Goal: Communication & Community: Answer question/provide support

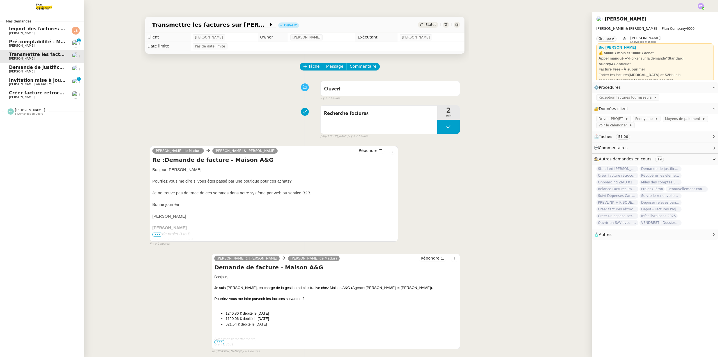
click at [49, 40] on span "Pré-comptabilité - Mai / [DATE]" at bounding box center [48, 41] width 78 height 5
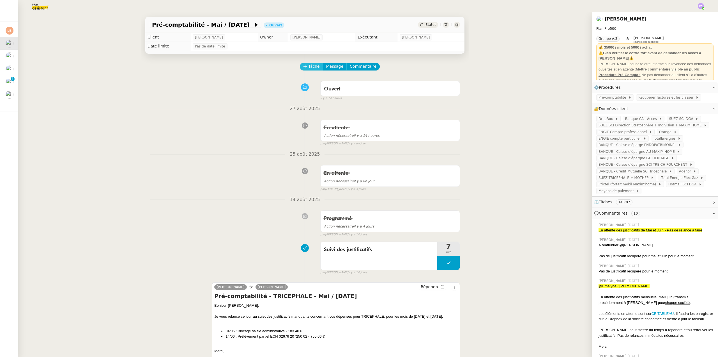
click at [308, 66] on span "Tâche" at bounding box center [314, 66] width 12 height 6
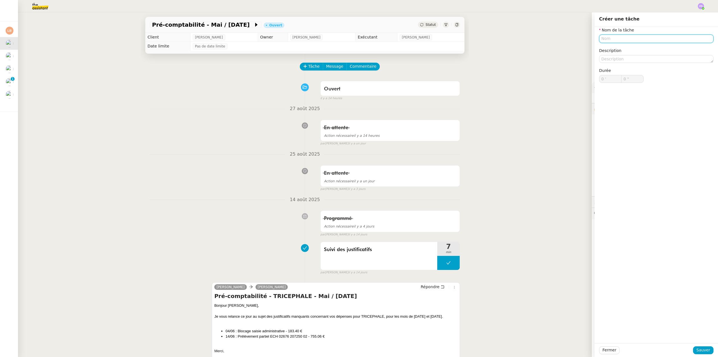
click at [605, 38] on input "text" at bounding box center [656, 39] width 114 height 8
type input "Suivi préc"
click at [206, 199] on nz-divider "14 août 2025" at bounding box center [305, 200] width 310 height 8
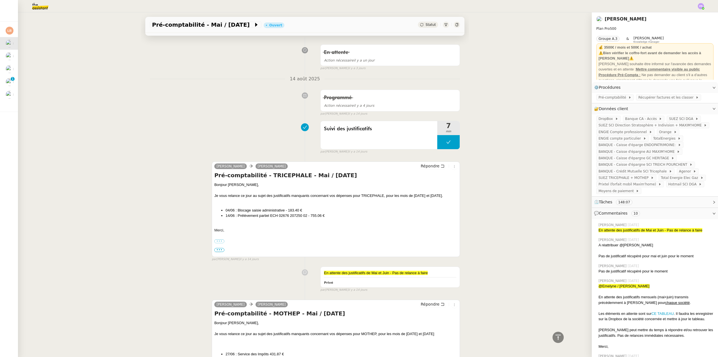
scroll to position [28, 0]
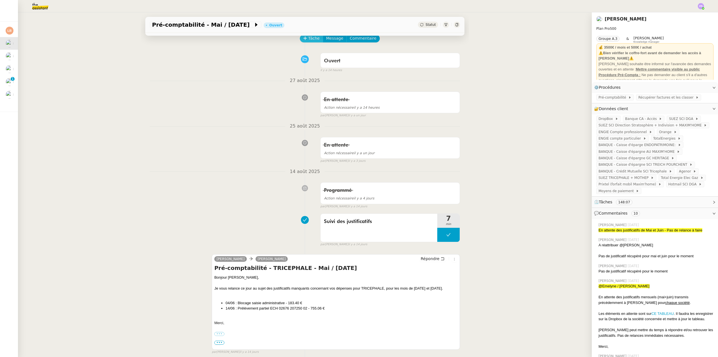
click at [311, 39] on span "Tâche" at bounding box center [314, 38] width 12 height 6
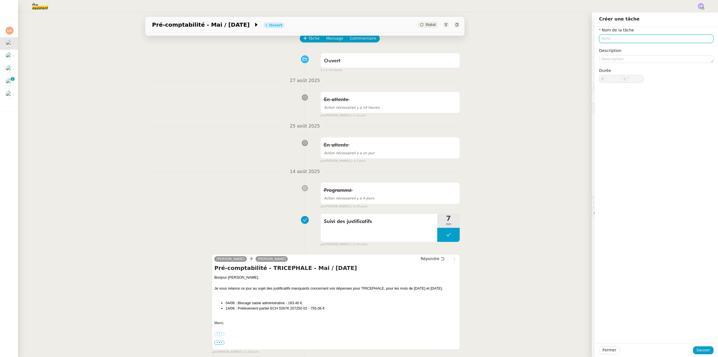
click at [608, 38] on input "text" at bounding box center [656, 39] width 114 height 8
click at [623, 52] on nz-auto-option "Suivi pré-comptabilité" at bounding box center [652, 49] width 114 height 8
type input "Suivi pré-comptabilité"
click at [698, 346] on button "Sauver" at bounding box center [703, 350] width 20 height 8
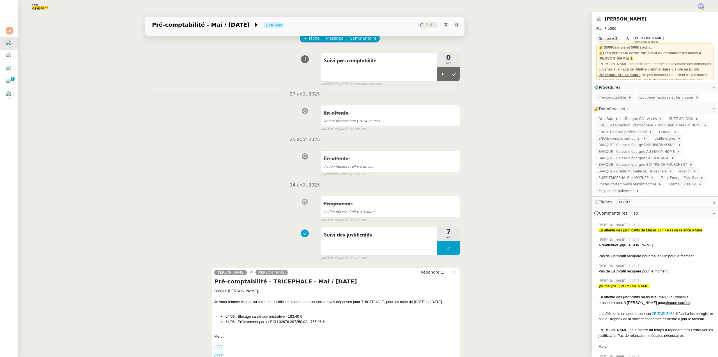
drag, startPoint x: 702, startPoint y: 7, endPoint x: 698, endPoint y: 9, distance: 5.0
click at [702, 7] on img at bounding box center [701, 6] width 6 height 6
click at [682, 15] on span "Suivi" at bounding box center [681, 16] width 10 height 4
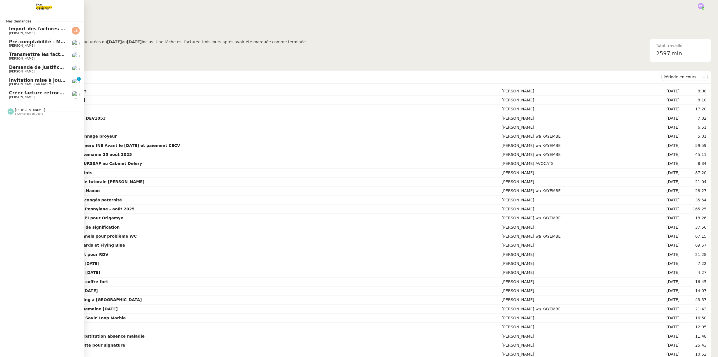
click at [42, 92] on span "Créer facture rétrocommission pour projet Lévis" at bounding box center [70, 92] width 122 height 5
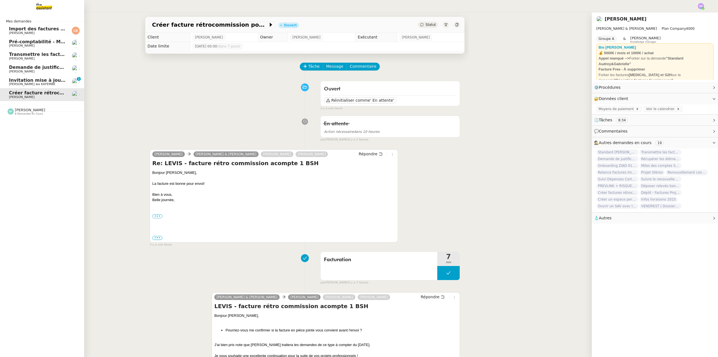
click at [50, 41] on span "Pré-comptabilité - Mai / [DATE]" at bounding box center [48, 41] width 78 height 5
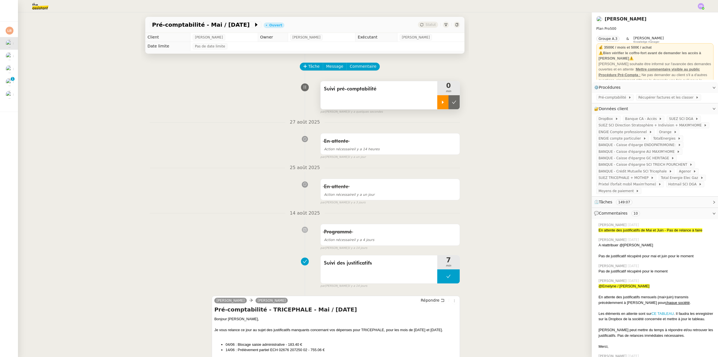
click at [441, 101] on icon at bounding box center [443, 102] width 4 height 4
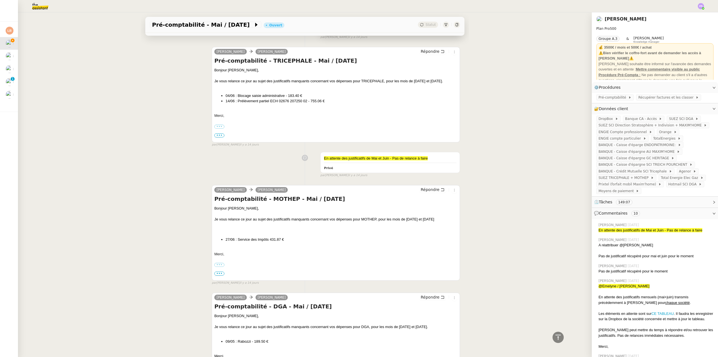
scroll to position [309, 0]
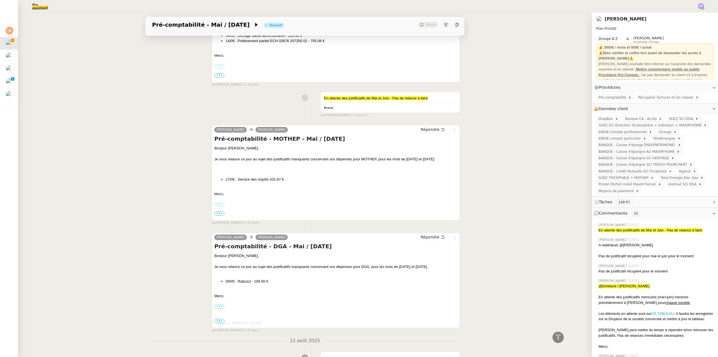
click at [217, 66] on label "•••" at bounding box center [219, 67] width 10 height 4
click at [0, 0] on input "•••" at bounding box center [0, 0] width 0 height 0
click at [218, 77] on span "•••" at bounding box center [219, 75] width 10 height 4
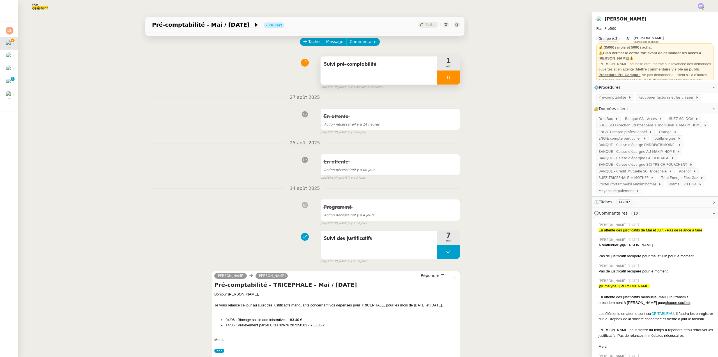
scroll to position [28, 0]
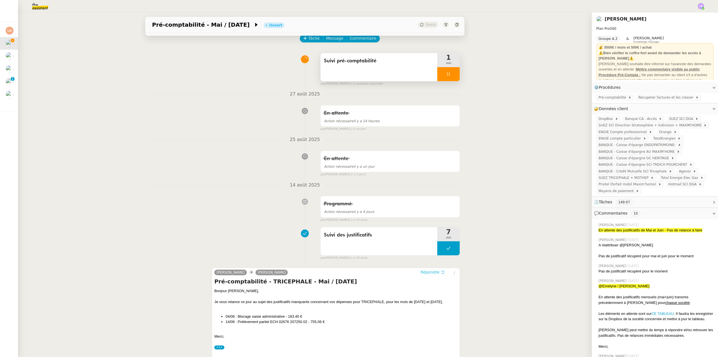
click at [424, 274] on span "Répondre" at bounding box center [430, 272] width 19 height 6
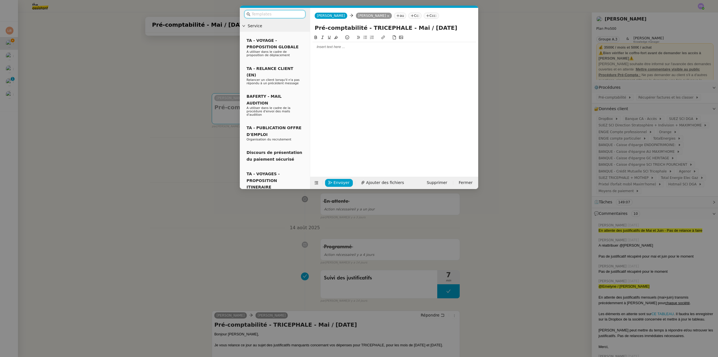
click at [273, 13] on input "text" at bounding box center [277, 14] width 50 height 6
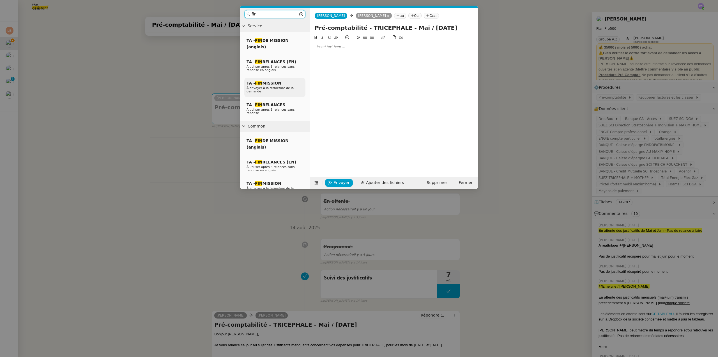
type input "fin"
click at [277, 89] on span "À envoyer à la fermeture de la demande" at bounding box center [270, 89] width 47 height 7
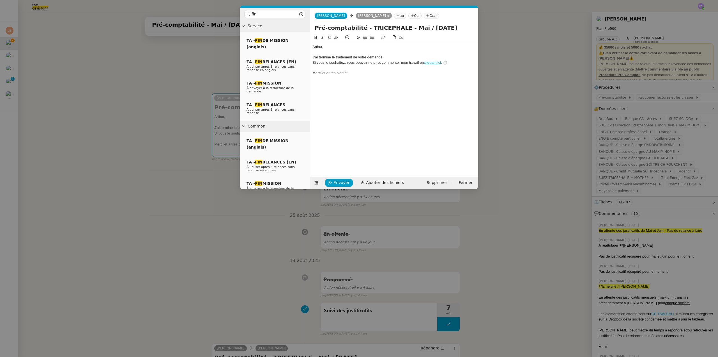
click at [313, 46] on div "﻿[PERSON_NAME]﻿," at bounding box center [395, 46] width 164 height 5
click at [342, 46] on div "﻿Bonjour [PERSON_NAME]﻿," at bounding box center [395, 46] width 164 height 5
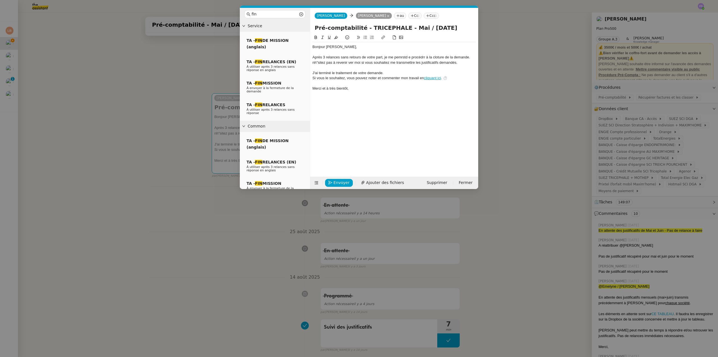
click at [401, 56] on div "Après 3 relances sans retours de votre part, je me pemrstd e procédrr à la clot…" at bounding box center [395, 57] width 164 height 5
click at [0, 0] on lt-div "Un verbe conjugué semble plus approprié. pe ste pe rmette pe rmets pe rmute Ign…" at bounding box center [0, 0] width 0 height 0
click at [0, 0] on lt-strong "rmets" at bounding box center [0, 0] width 0 height 0
click at [409, 58] on div "Après 3 relances sans retours de votre part, je me permets e procédrr à la clot…" at bounding box center [395, 57] width 164 height 5
click at [423, 57] on div "Après 3 relances sans retours de votre part, je me permets de procédrr à la clo…" at bounding box center [395, 57] width 164 height 5
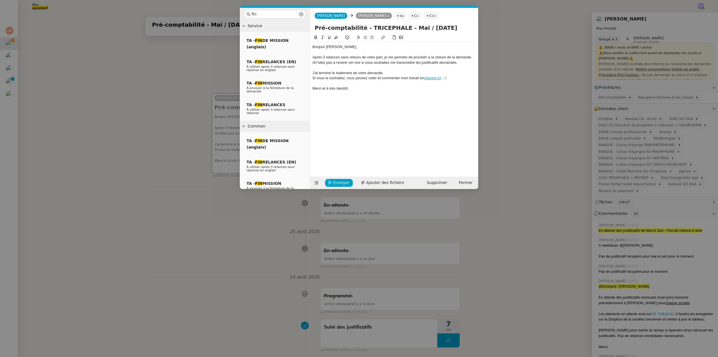
click at [0, 0] on lt-span "procéd e r" at bounding box center [0, 0] width 0 height 0
click at [442, 57] on div "Après 3 relances sans retours de votre part, je me permets de procéder à la clo…" at bounding box center [395, 57] width 164 height 5
click at [0, 0] on lt-span "clôture" at bounding box center [0, 0] width 0 height 0
drag, startPoint x: 379, startPoint y: 61, endPoint x: 297, endPoint y: 58, distance: 82.5
click at [297, 58] on nz-layout "fin Service TA - FIN DE MISSION (anglais) TA - FIN RELANCES (EN) À utiliser apr…" at bounding box center [359, 98] width 238 height 181
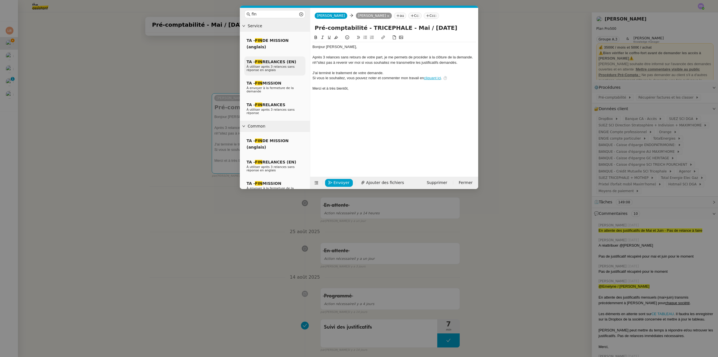
copy div "Après 3 relances sans retours de votre part, je me permets de procéder à la clô…"
drag, startPoint x: 428, startPoint y: 67, endPoint x: 449, endPoint y: 66, distance: 21.4
click at [428, 67] on div at bounding box center [395, 67] width 164 height 5
drag, startPoint x: 460, startPoint y: 63, endPoint x: 304, endPoint y: 58, distance: 156.9
click at [304, 58] on nz-layout "fin Service TA - FIN DE MISSION (anglais) TA - FIN RELANCES (EN) À utiliser apr…" at bounding box center [359, 98] width 238 height 181
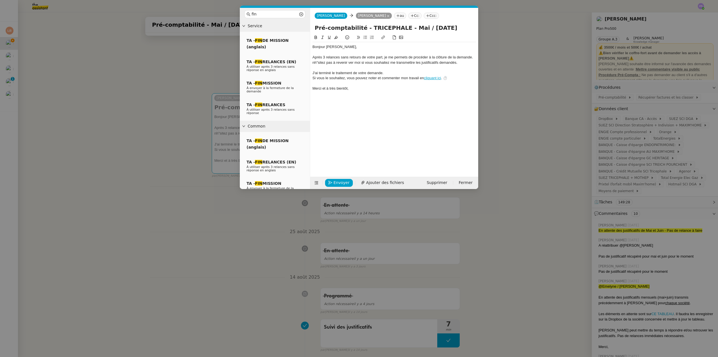
scroll to position [0, 0]
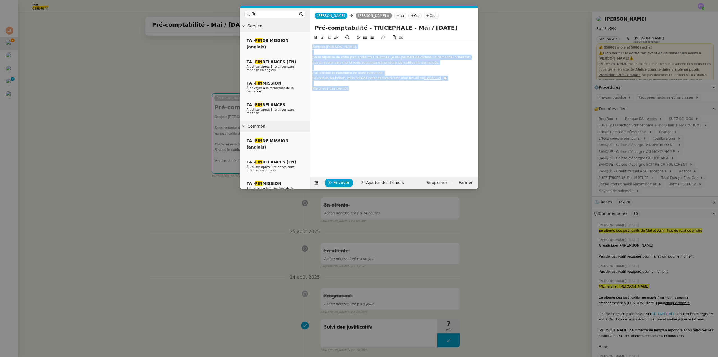
drag, startPoint x: 353, startPoint y: 89, endPoint x: 328, endPoint y: 40, distance: 55.3
click at [312, 46] on nz-spin "﻿Bonjour [PERSON_NAME]﻿, Sans réponse de votre part après trois relances, je me…" at bounding box center [394, 102] width 168 height 136
drag, startPoint x: 338, startPoint y: 38, endPoint x: 343, endPoint y: 43, distance: 7.7
click at [338, 38] on button at bounding box center [336, 37] width 7 height 6
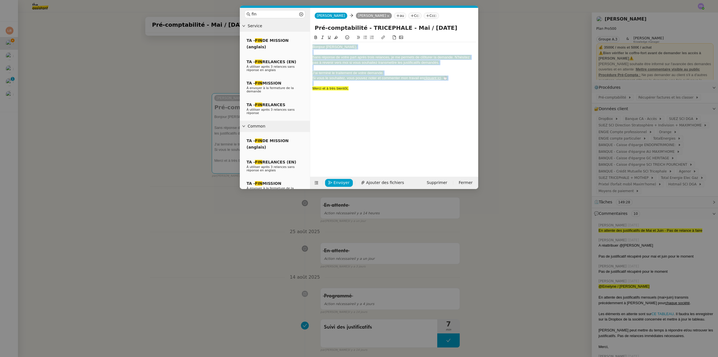
click at [351, 49] on div "﻿Bonjour [PERSON_NAME]﻿," at bounding box center [395, 46] width 164 height 5
drag, startPoint x: 327, startPoint y: 78, endPoint x: 336, endPoint y: 37, distance: 41.5
click at [306, 47] on nz-layout "fin Service TA - FIN DE MISSION (anglais) TA - FIN RELANCES (EN) À utiliser apr…" at bounding box center [359, 98] width 238 height 181
drag, startPoint x: 336, startPoint y: 37, endPoint x: 352, endPoint y: 42, distance: 16.4
click at [336, 37] on icon at bounding box center [336, 37] width 4 height 4
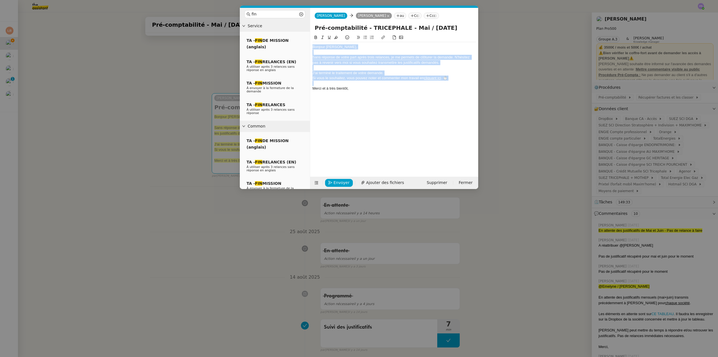
click at [367, 45] on div "﻿Bonjour [PERSON_NAME]﻿," at bounding box center [395, 46] width 164 height 5
drag, startPoint x: 406, startPoint y: 62, endPoint x: 317, endPoint y: 46, distance: 91.0
click at [297, 58] on nz-layout "fin Service TA - FIN DE MISSION (anglais) TA - FIN RELANCES (EN) À utiliser apr…" at bounding box center [359, 98] width 238 height 181
drag, startPoint x: 324, startPoint y: 36, endPoint x: 341, endPoint y: 47, distance: 19.8
click at [324, 36] on icon at bounding box center [323, 37] width 4 height 4
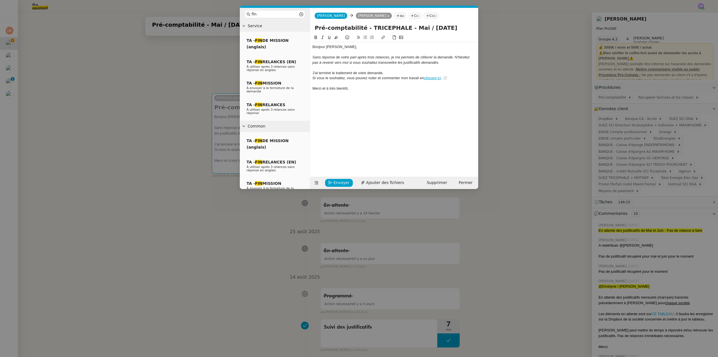
click at [347, 48] on div "﻿Bonjour [PERSON_NAME]﻿," at bounding box center [395, 46] width 164 height 5
drag, startPoint x: 403, startPoint y: 28, endPoint x: 361, endPoint y: 27, distance: 42.4
click at [361, 27] on input "Pré-comptabilité - TRICEPHALE - Mai / [DATE]" at bounding box center [394, 28] width 159 height 8
type input "Pré-comptabilité Mai / [DATE]"
click at [189, 74] on nz-modal-container "fin Service TA - FIN DE MISSION (anglais) TA - FIN RELANCES (EN) À utiliser apr…" at bounding box center [359, 178] width 718 height 357
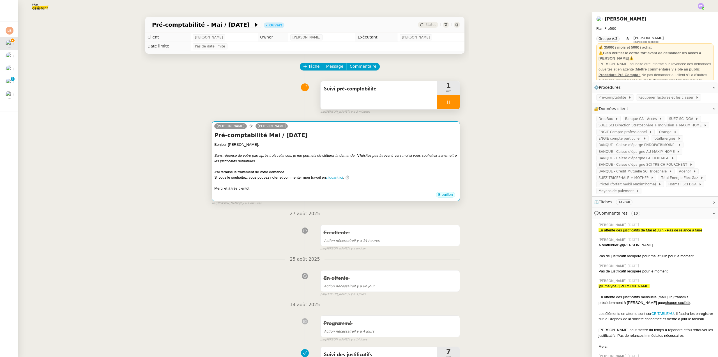
click at [362, 142] on div "﻿Bonjour [PERSON_NAME]﻿," at bounding box center [335, 145] width 243 height 6
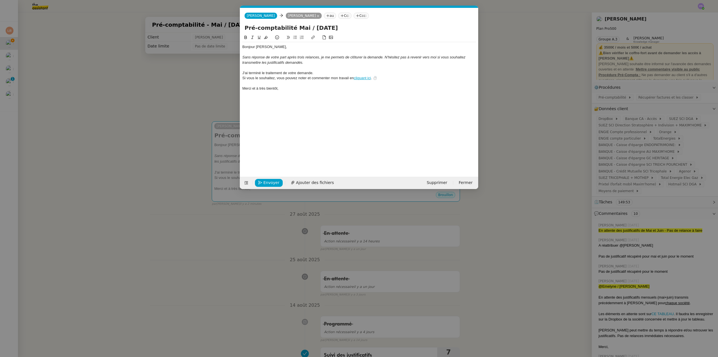
scroll to position [0, 16]
click at [270, 181] on span "Envoyer" at bounding box center [271, 182] width 16 height 6
click at [270, 181] on span "Confirmer l'envoi" at bounding box center [280, 182] width 34 height 6
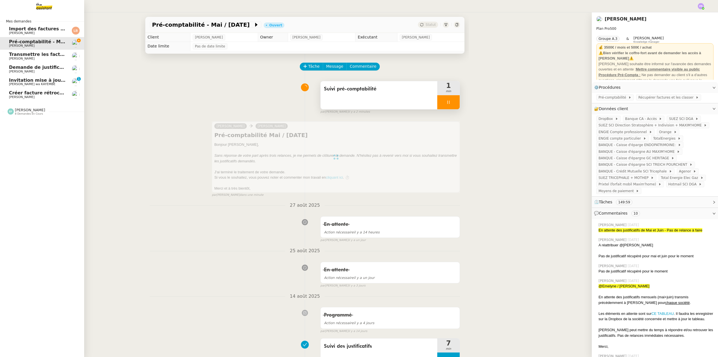
click at [36, 96] on span "[PERSON_NAME]" at bounding box center [37, 96] width 57 height 3
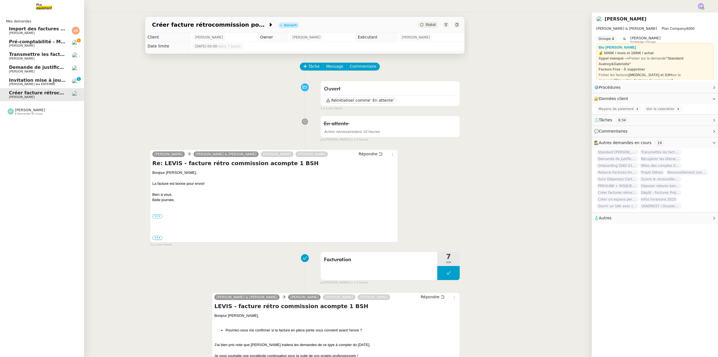
click at [45, 42] on span "Pré-comptabilité - Mai / [DATE]" at bounding box center [48, 41] width 78 height 5
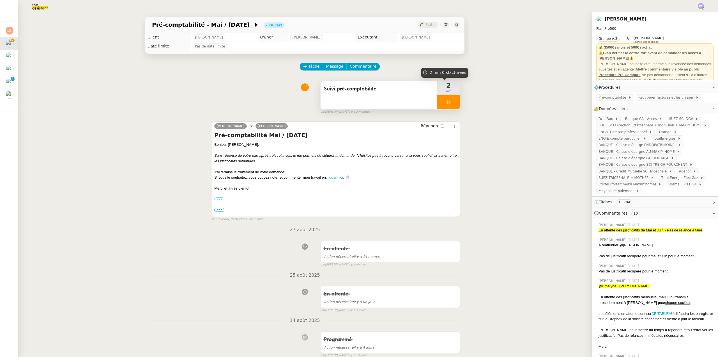
click at [452, 105] on div at bounding box center [448, 102] width 22 height 14
click at [452, 105] on button at bounding box center [454, 102] width 11 height 14
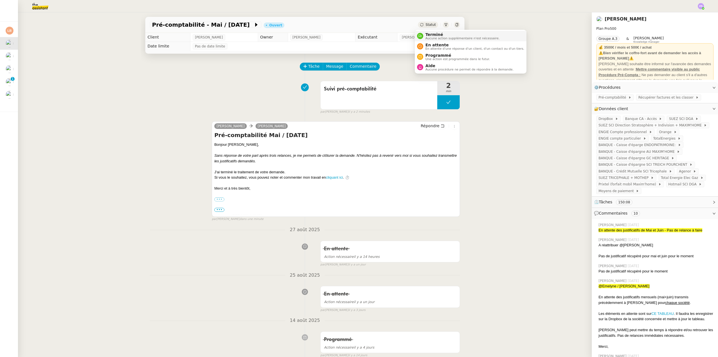
click at [438, 34] on span "Terminé" at bounding box center [463, 34] width 74 height 4
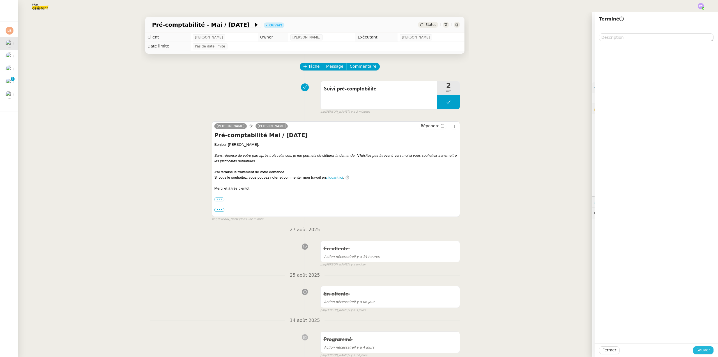
click at [699, 350] on span "Sauver" at bounding box center [704, 349] width 14 height 6
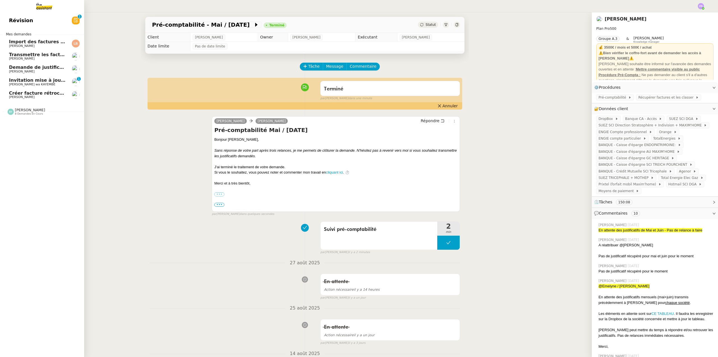
click at [41, 95] on span "Créer facture rétrocommission pour projet Lévis" at bounding box center [70, 92] width 122 height 5
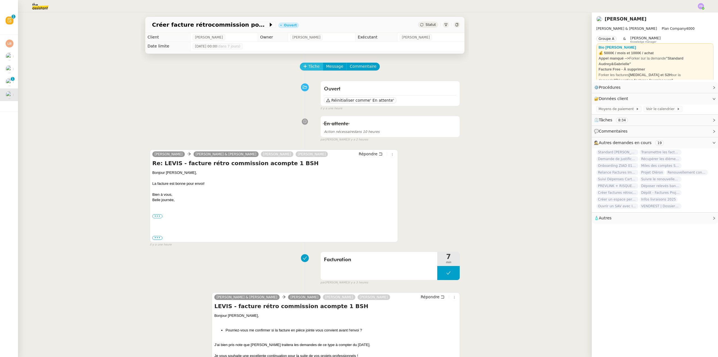
click at [309, 66] on span "Tâche" at bounding box center [314, 66] width 12 height 6
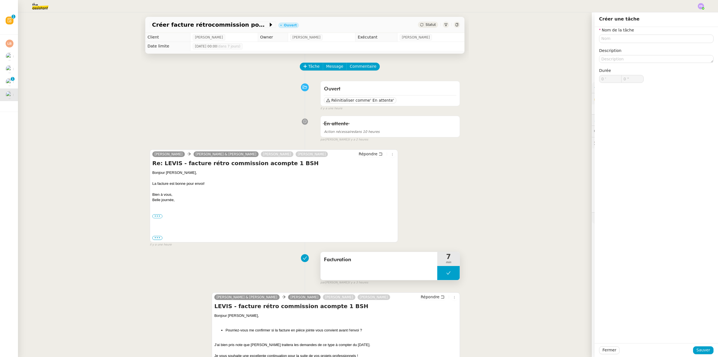
click at [438, 276] on button at bounding box center [448, 273] width 22 height 14
click at [438, 276] on div at bounding box center [442, 273] width 11 height 14
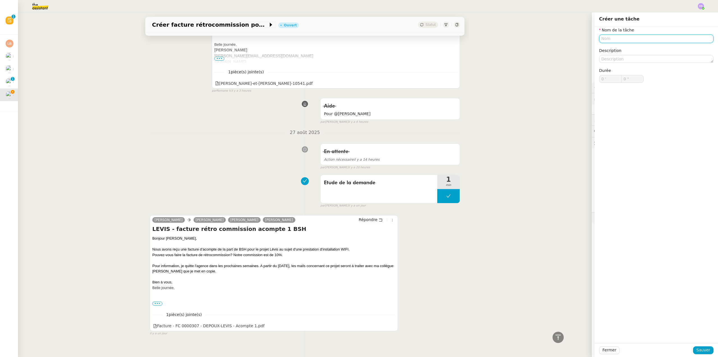
scroll to position [331, 0]
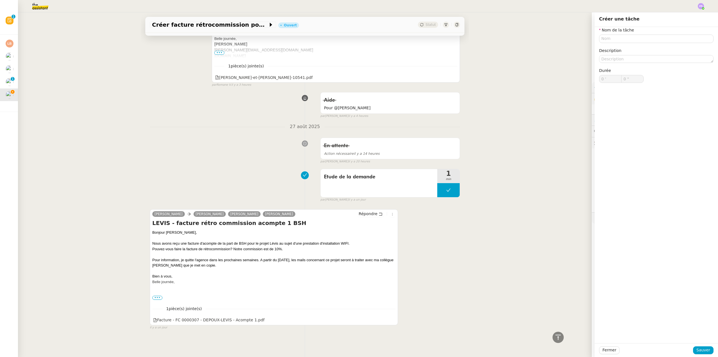
click at [257, 101] on div "Aide Pour @[PERSON_NAME] false par [PERSON_NAME] il y a 4 heures" at bounding box center [305, 103] width 310 height 29
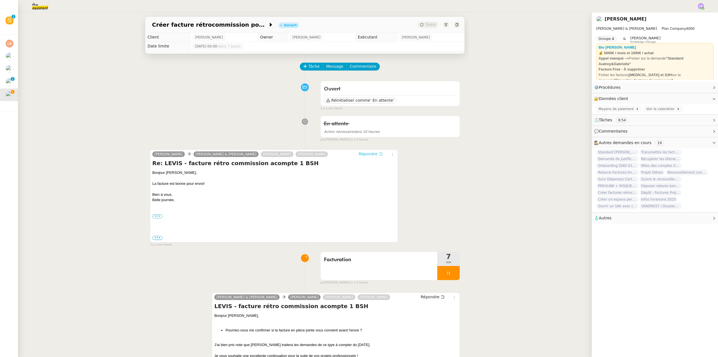
drag, startPoint x: 366, startPoint y: 153, endPoint x: 317, endPoint y: 123, distance: 57.5
click at [366, 153] on span "Répondre" at bounding box center [368, 154] width 19 height 6
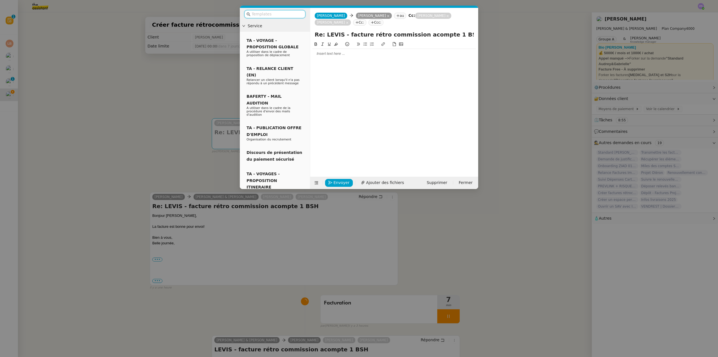
click at [287, 16] on input "text" at bounding box center [277, 14] width 50 height 6
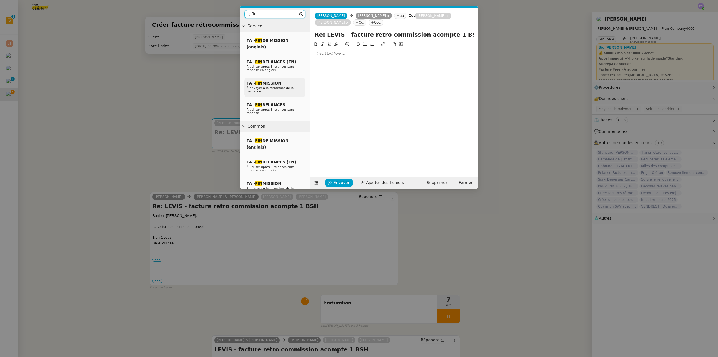
type input "fin"
click at [290, 82] on div "TA - FIN MISSION À envoyer à la fermeture de la demande" at bounding box center [274, 87] width 61 height 19
drag, startPoint x: 325, startPoint y: 52, endPoint x: 295, endPoint y: 51, distance: 29.8
click at [295, 52] on nz-layout "fin Service TA - FIN DE MISSION (anglais) TA - FIN RELANCES (EN) À utiliser apr…" at bounding box center [359, 98] width 238 height 181
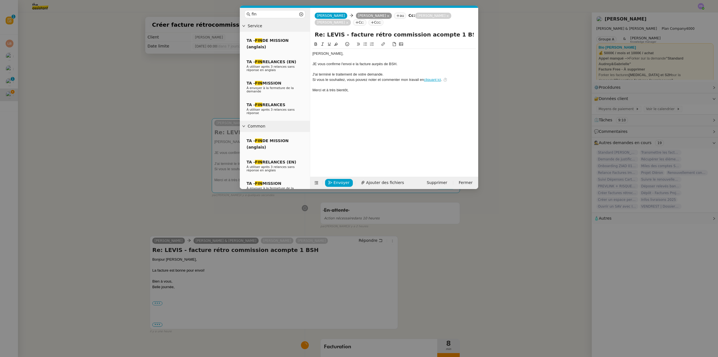
click at [318, 64] on div "JE vous confirme l'envoi e la facture aurpès de BSH." at bounding box center [395, 63] width 164 height 5
click at [350, 64] on div "Je vous confirme l'envoi e la facture aurpès de BSH." at bounding box center [395, 63] width 164 height 5
click at [353, 65] on div "Je vous confirme l'envoi e la facture aurpès de BSH." at bounding box center [395, 63] width 164 height 5
click at [376, 64] on div "Je vous confirme l'envoi de la facture aurpès de BSH." at bounding box center [395, 63] width 164 height 5
click at [0, 0] on lt-span "auprès" at bounding box center [0, 0] width 0 height 0
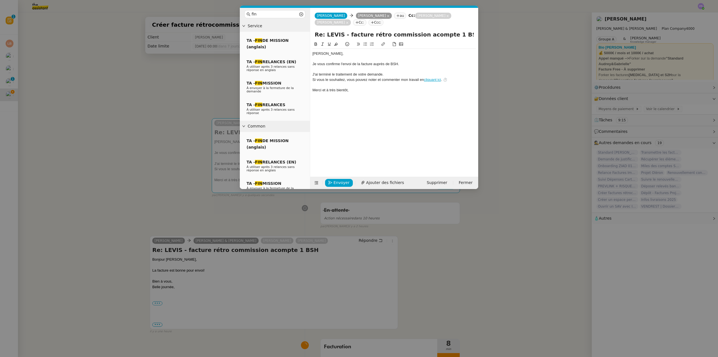
drag, startPoint x: 398, startPoint y: 64, endPoint x: 316, endPoint y: 59, distance: 82.9
click at [311, 64] on nz-spin "[PERSON_NAME], Je vous confirme l'envoi de la facture auprès de BSH. J'ai termi…" at bounding box center [394, 105] width 168 height 129
click at [323, 43] on icon at bounding box center [322, 44] width 3 height 3
click at [334, 55] on div "[PERSON_NAME]," at bounding box center [395, 53] width 164 height 5
click at [165, 84] on nz-modal-container "fin Service TA - FIN DE MISSION (anglais) TA - FIN RELANCES (EN) À utiliser apr…" at bounding box center [359, 178] width 718 height 357
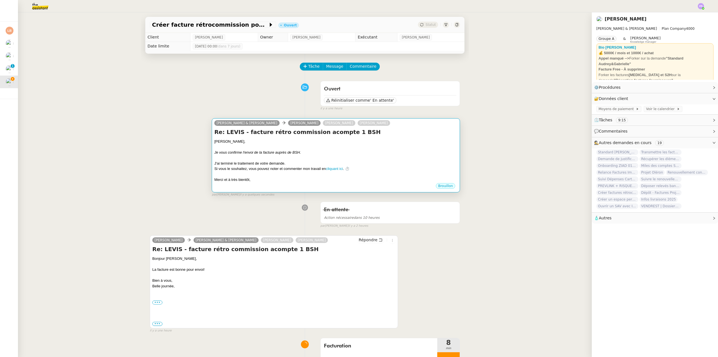
click at [376, 147] on div at bounding box center [335, 147] width 243 height 6
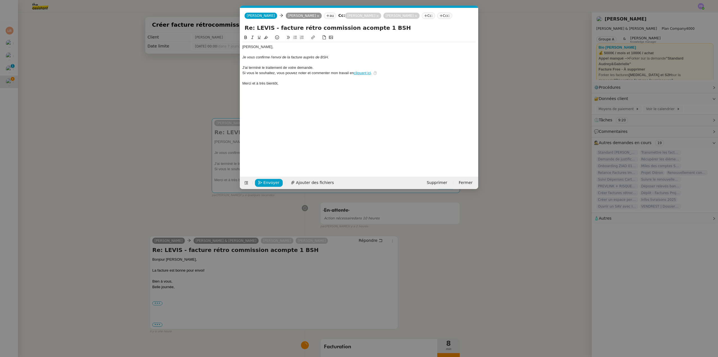
scroll to position [0, 16]
click at [272, 183] on span "Envoyer" at bounding box center [271, 182] width 16 height 6
click at [272, 183] on span "Confirmer l'envoi" at bounding box center [280, 182] width 34 height 6
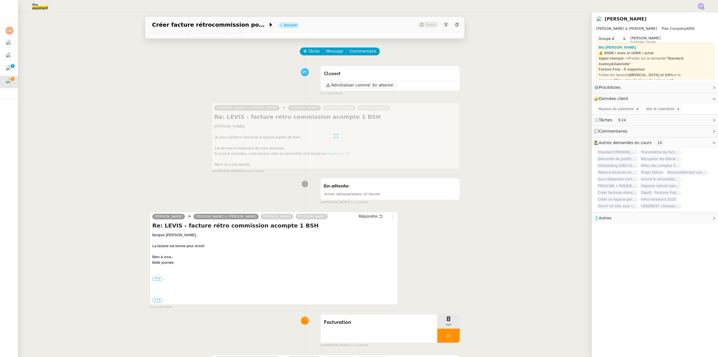
scroll to position [0, 0]
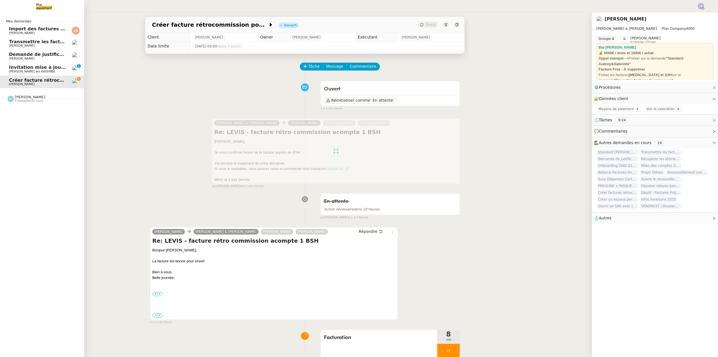
click at [43, 29] on span "Import des factures et justificatifs - [DATE]" at bounding box center [63, 28] width 109 height 5
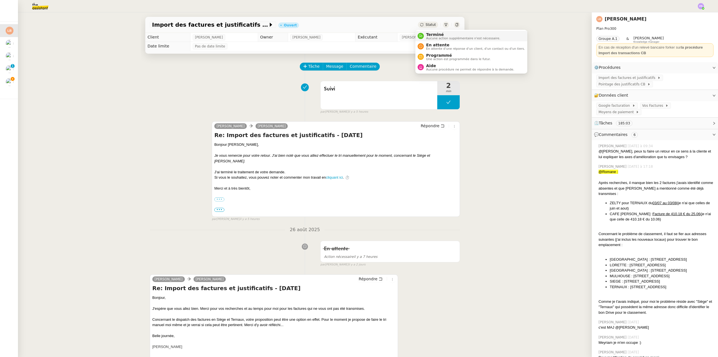
click at [438, 33] on span "Terminé" at bounding box center [463, 34] width 74 height 4
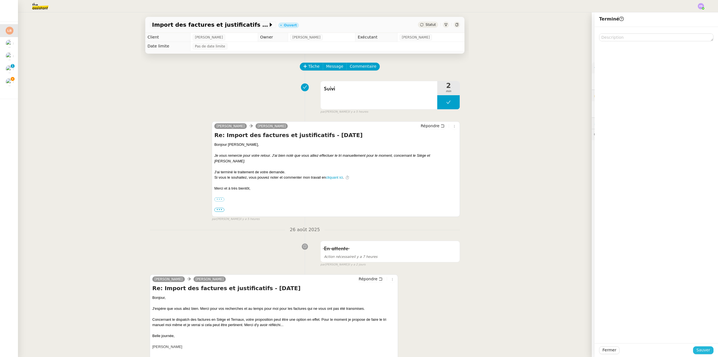
click at [700, 350] on span "Sauver" at bounding box center [704, 349] width 14 height 6
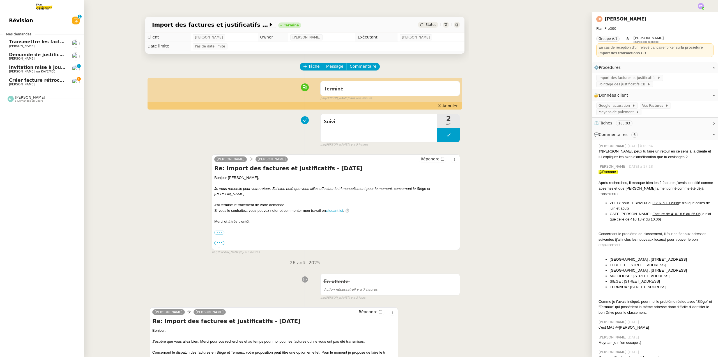
click at [54, 68] on span "Invitation mise à jouGeneva - [GEOGRAPHIC_DATA] [GEOGRAPHIC_DATA][DATE] 12:29pm…" at bounding box center [190, 67] width 363 height 5
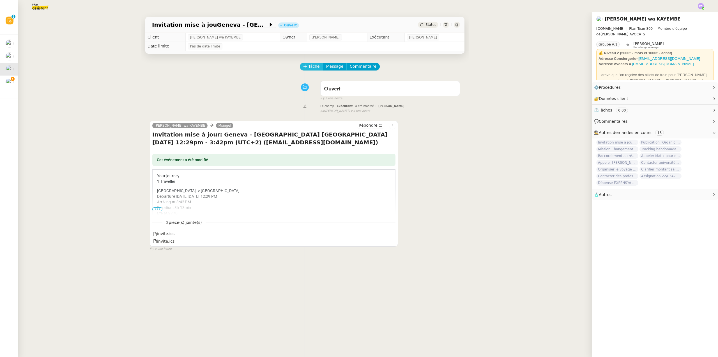
drag, startPoint x: 311, startPoint y: 67, endPoint x: 308, endPoint y: 65, distance: 3.6
click at [311, 67] on span "Tâche" at bounding box center [314, 66] width 12 height 6
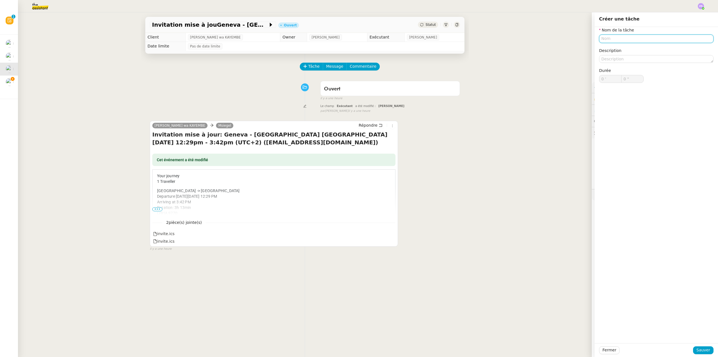
click at [607, 39] on input "text" at bounding box center [656, 39] width 114 height 8
click at [605, 38] on input "Suiv voyage" at bounding box center [656, 39] width 114 height 8
click at [606, 38] on input "Suiv voyage" at bounding box center [656, 39] width 114 height 8
click at [621, 49] on div "Suivi voyage" at bounding box center [654, 49] width 110 height 5
type input "Suivi voyage"
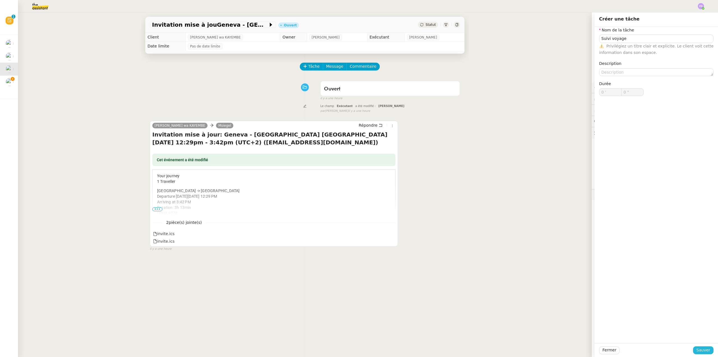
click at [701, 349] on span "Sauver" at bounding box center [704, 349] width 14 height 6
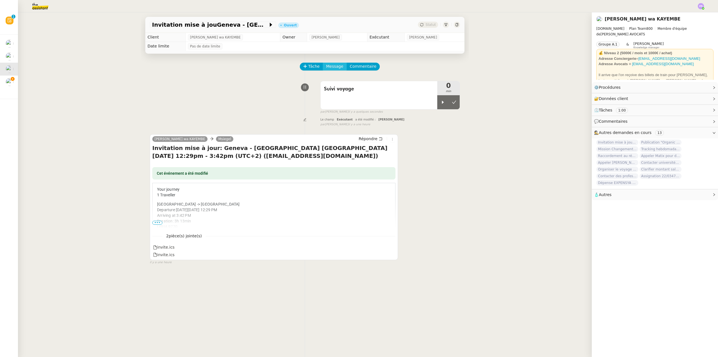
click at [333, 66] on span "Message" at bounding box center [334, 66] width 17 height 6
click at [345, 83] on span "Nouvelle conversation" at bounding box center [354, 83] width 49 height 4
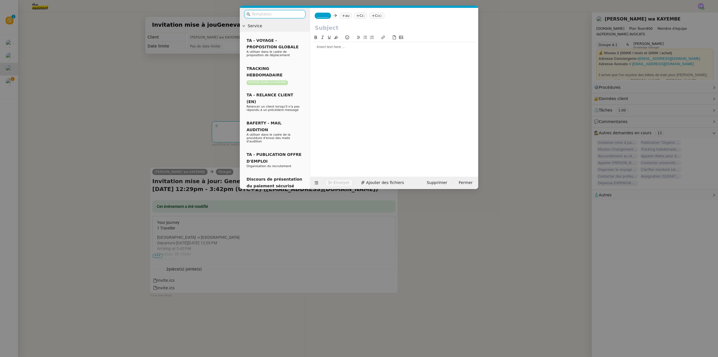
click at [315, 47] on div at bounding box center [395, 46] width 164 height 5
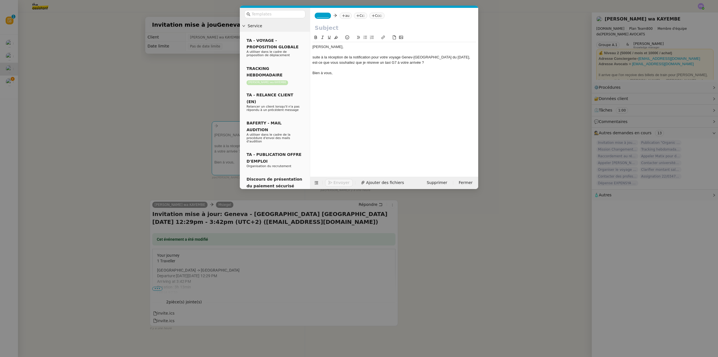
click at [413, 57] on div "suite à la réception de la notification pour votre voyage Genev-[GEOGRAPHIC_DAT…" at bounding box center [395, 60] width 164 height 10
click at [359, 63] on div "suite à la réception de la notification pour votre voyage Geneve-[GEOGRAPHIC_DA…" at bounding box center [395, 60] width 164 height 10
click at [0, 0] on lt-strong "er" at bounding box center [0, 0] width 0 height 0
drag, startPoint x: 416, startPoint y: 63, endPoint x: 304, endPoint y: 58, distance: 111.5
click at [304, 58] on nz-layout "Service TA - VOYAGE - PROPOSITION GLOBALE A utiliser dans le cadre de propositi…" at bounding box center [359, 98] width 238 height 181
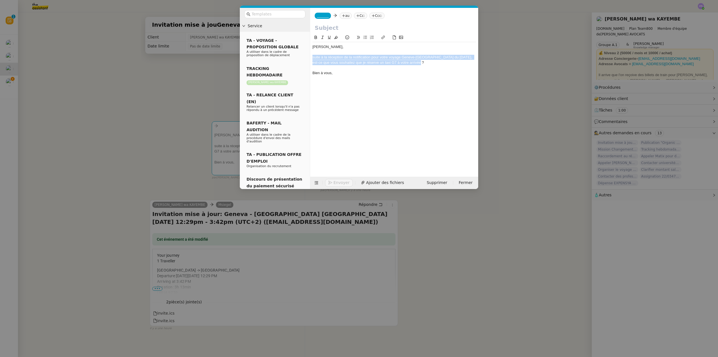
copy div "suite à la réception de la notification pour votre voyage Geneve-[GEOGRAPHIC_DA…"
click at [314, 58] on div "suite à la réception de la notification pour votre voyage Geneve-[GEOGRAPHIC_DA…" at bounding box center [395, 60] width 164 height 10
click at [339, 58] on div "Suite à la réception de la notification pour votre voyage Geneve-[GEOGRAPHIC_DA…" at bounding box center [395, 60] width 164 height 10
click at [366, 39] on icon at bounding box center [366, 37] width 4 height 3
click at [329, 26] on input "text" at bounding box center [394, 28] width 159 height 8
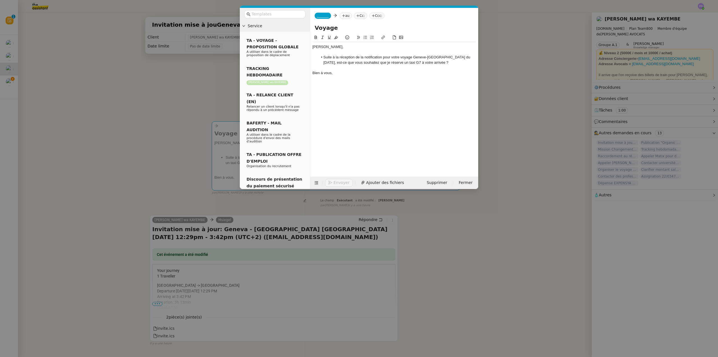
type input "Voyage"
click at [252, 226] on nz-modal-container "Service TA - VOYAGE - PROPOSITION GLOBALE A utiliser dans le cadre de propositi…" at bounding box center [359, 178] width 718 height 357
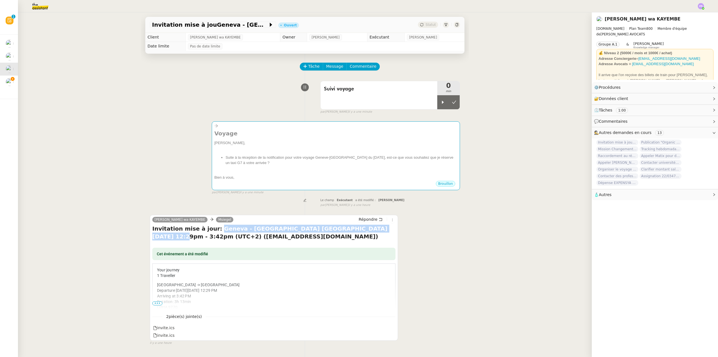
copy h4 "[GEOGRAPHIC_DATA] - [GEOGRAPHIC_DATA] [GEOGRAPHIC_DATA][DATE] 12:29pm"
drag, startPoint x: 209, startPoint y: 229, endPoint x: 352, endPoint y: 231, distance: 143.4
click at [352, 231] on h4 "Invitation mise à jour: Geneva - [GEOGRAPHIC_DATA] [GEOGRAPHIC_DATA][DATE] 12:2…" at bounding box center [273, 232] width 243 height 16
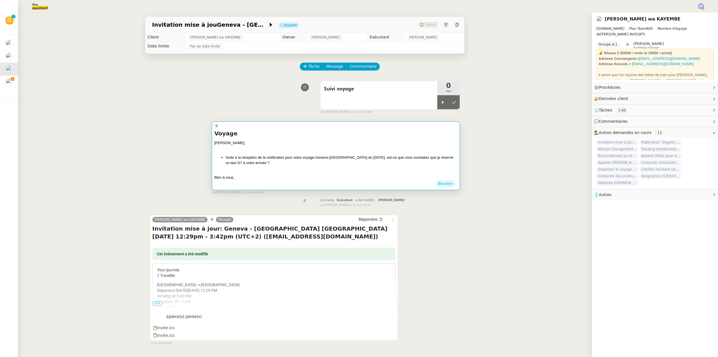
click at [318, 144] on div "[PERSON_NAME]," at bounding box center [335, 143] width 243 height 6
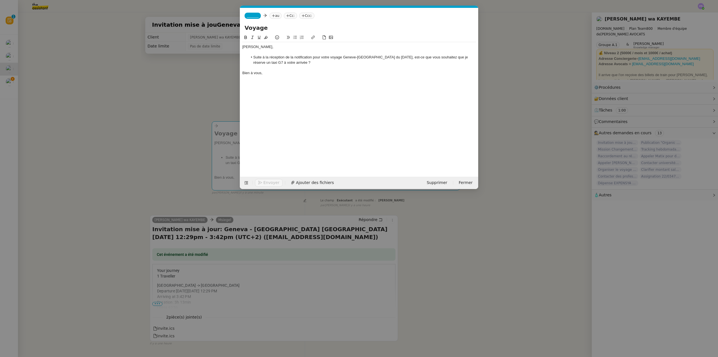
scroll to position [0, 12]
click at [273, 27] on input "Voyage" at bounding box center [359, 28] width 229 height 8
paste input "[GEOGRAPHIC_DATA] - [GEOGRAPHIC_DATA] [GEOGRAPHIC_DATA][DATE] 12:29pm"
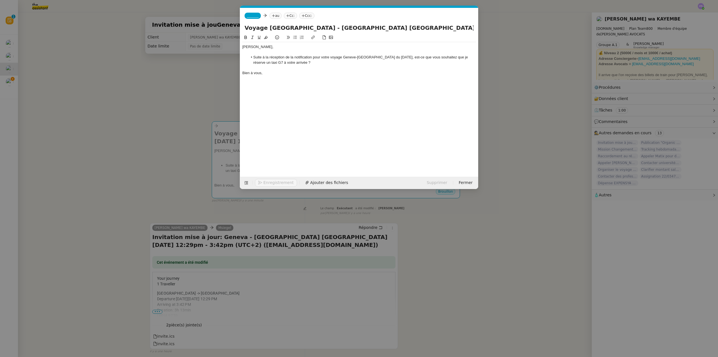
click at [283, 28] on input "Voyage [GEOGRAPHIC_DATA] - [GEOGRAPHIC_DATA] [GEOGRAPHIC_DATA][DATE] 12:29pm" at bounding box center [359, 28] width 229 height 8
drag, startPoint x: 392, startPoint y: 28, endPoint x: 435, endPoint y: 28, distance: 43.2
click at [435, 28] on input "Voyage Geneve - [GEOGRAPHIC_DATA] [GEOGRAPHIC_DATA] - [DATE] 12:29pm" at bounding box center [359, 28] width 229 height 8
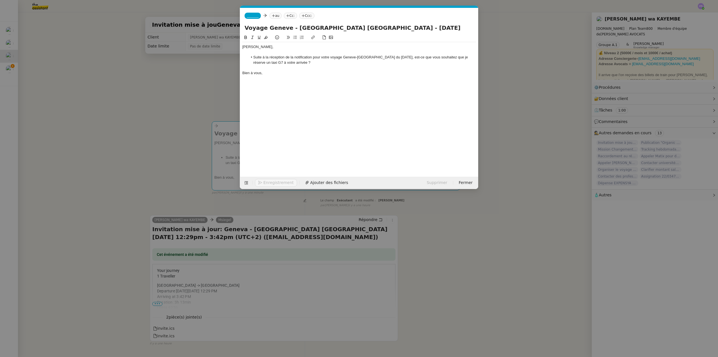
type input "Voyage Geneve - [GEOGRAPHIC_DATA] [GEOGRAPHIC_DATA] - [DATE]"
click at [252, 15] on span "_______" at bounding box center [253, 16] width 12 height 4
click at [277, 26] on div "[PERSON_NAME] [EMAIL_ADDRESS][DOMAIN_NAME]" at bounding box center [273, 26] width 52 height 8
click at [286, 15] on nz-tag "au" at bounding box center [292, 16] width 12 height 6
type input "lavraienaomir"
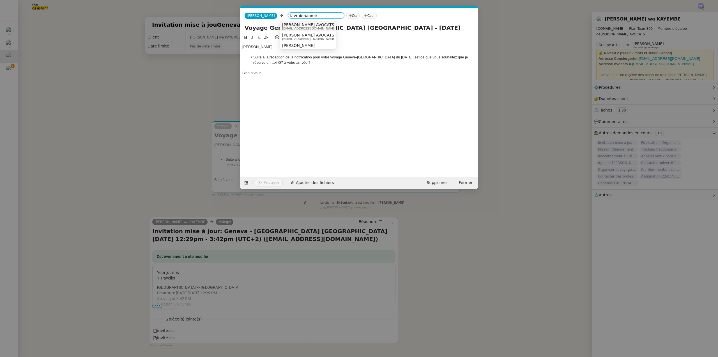
click at [307, 24] on span "[PERSON_NAME] AVOCATS" at bounding box center [309, 24] width 54 height 4
click at [397, 57] on li "Suite à la réception de la notification pour votre voyage Geneve-[GEOGRAPHIC_DA…" at bounding box center [362, 60] width 228 height 10
click at [267, 182] on span "Envoyer" at bounding box center [271, 182] width 16 height 6
click at [267, 182] on span "Confirmer l'envoi" at bounding box center [280, 182] width 34 height 6
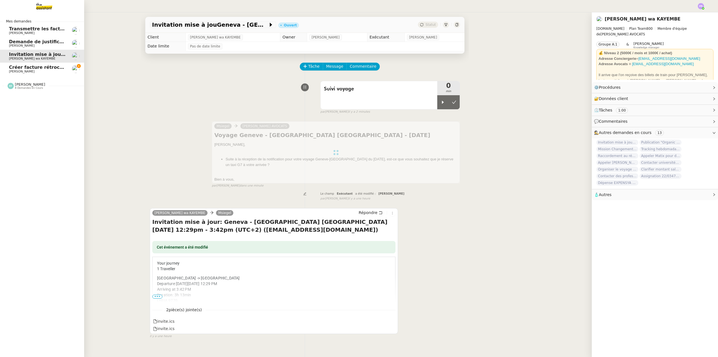
click at [37, 66] on span "Créer facture rétrocommission pour projet Lévis" at bounding box center [70, 67] width 122 height 5
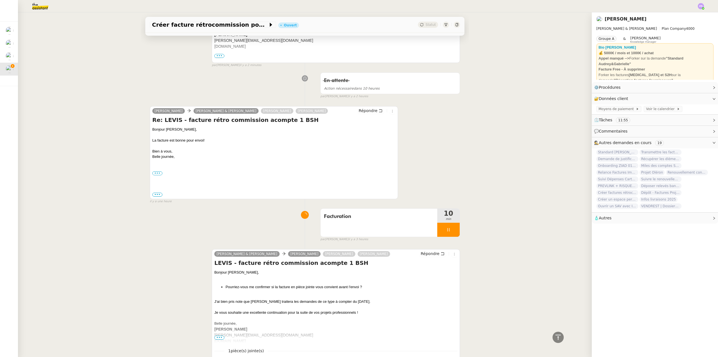
scroll to position [150, 0]
click at [450, 231] on div at bounding box center [448, 230] width 22 height 14
click at [452, 231] on icon at bounding box center [454, 230] width 4 height 4
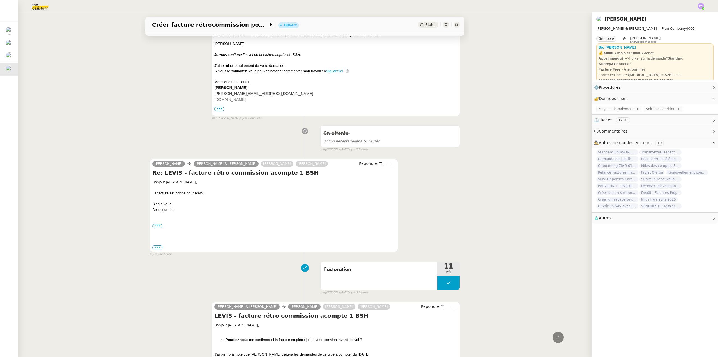
scroll to position [0, 0]
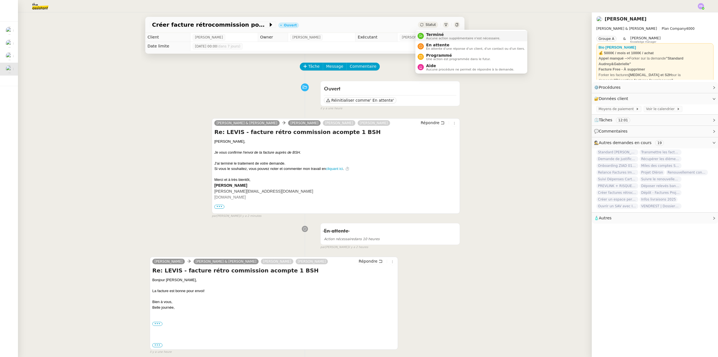
click at [436, 38] on span "Aucune action supplémentaire n'est nécessaire." at bounding box center [463, 38] width 74 height 3
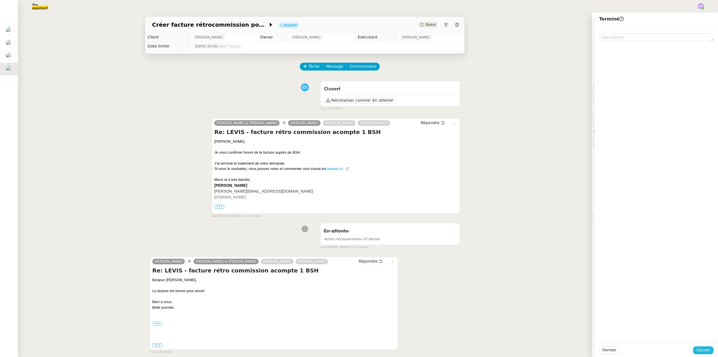
drag, startPoint x: 704, startPoint y: 350, endPoint x: 675, endPoint y: 339, distance: 31.0
click at [704, 350] on span "Sauver" at bounding box center [704, 349] width 14 height 6
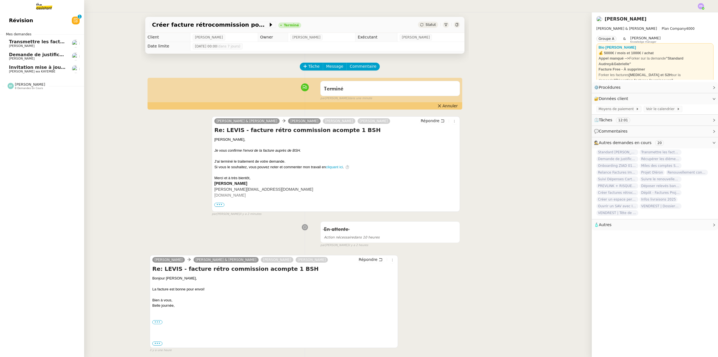
click at [47, 66] on span "Invitation mise à jouGeneva - [GEOGRAPHIC_DATA] [GEOGRAPHIC_DATA][DATE] 12:29pm…" at bounding box center [190, 67] width 363 height 5
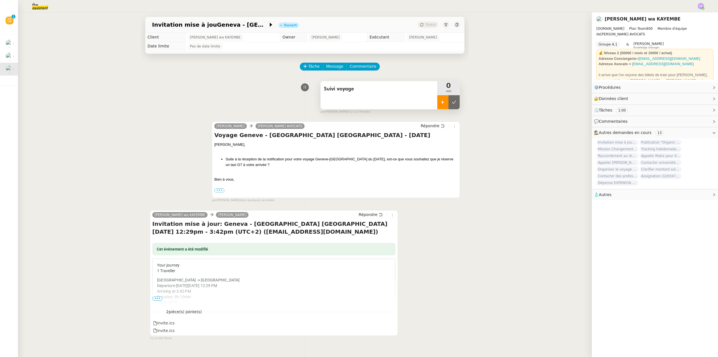
click at [441, 100] on div at bounding box center [442, 102] width 11 height 14
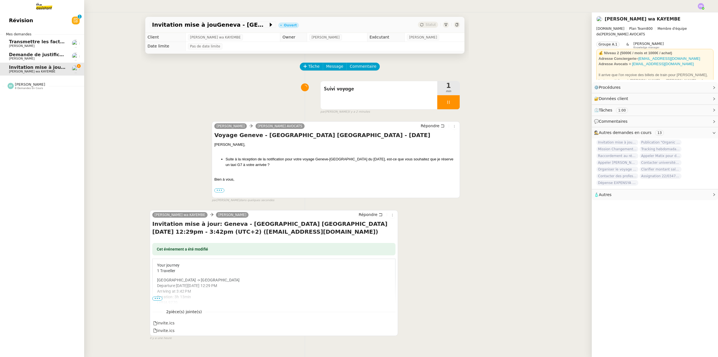
click at [27, 55] on span "Demande de justificatifs Pennylane - août 2025" at bounding box center [69, 54] width 120 height 5
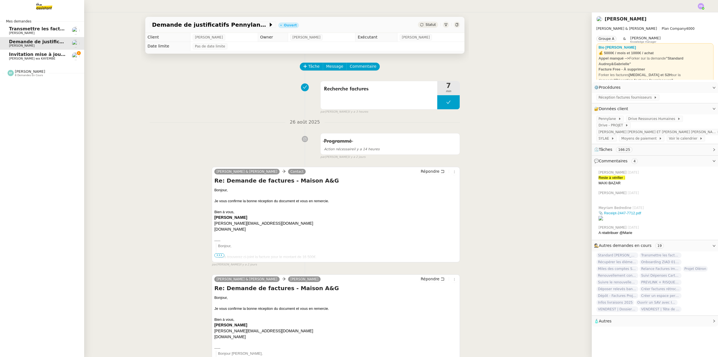
click at [42, 31] on span "[PERSON_NAME]" at bounding box center [37, 32] width 57 height 3
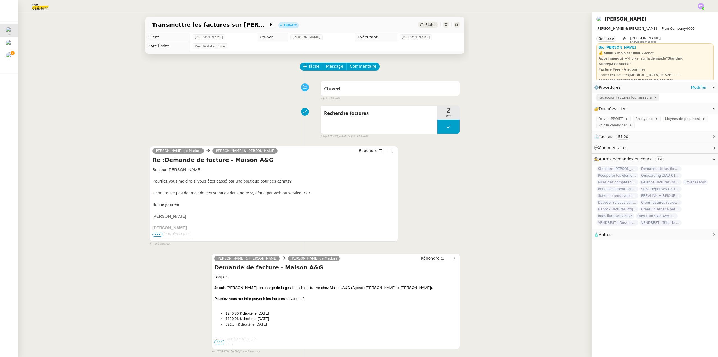
click at [609, 96] on span "Réception factures fournisseurs" at bounding box center [626, 98] width 55 height 6
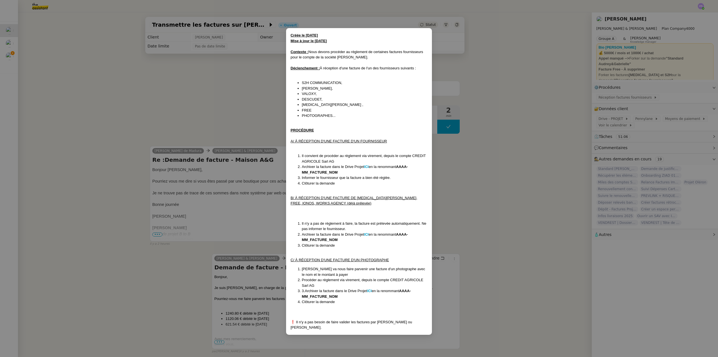
click at [540, 90] on nz-modal-container "Créée le [DATE] Mise à jour le [DATE] Contexte : Nous devons procéder au règlem…" at bounding box center [359, 178] width 718 height 357
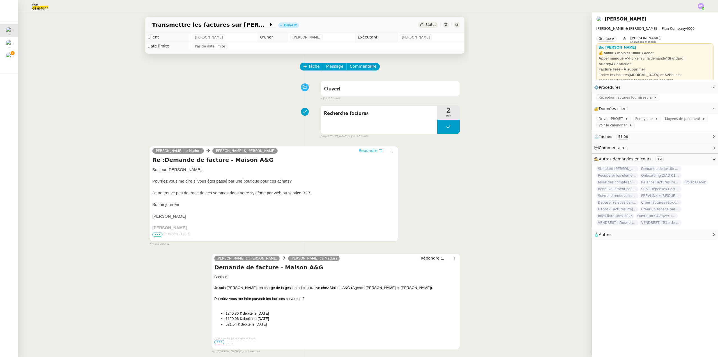
click at [369, 149] on span "Répondre" at bounding box center [368, 151] width 19 height 6
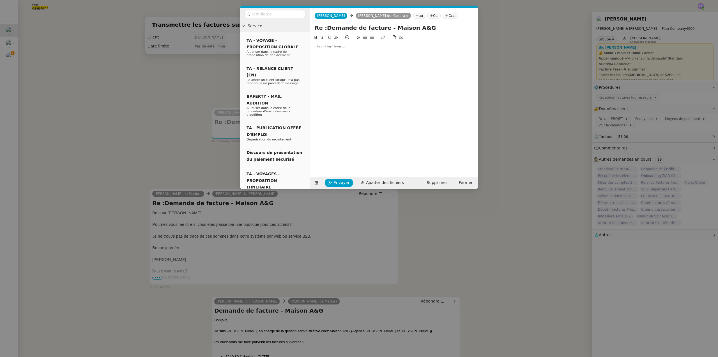
click at [337, 50] on div at bounding box center [395, 47] width 164 height 10
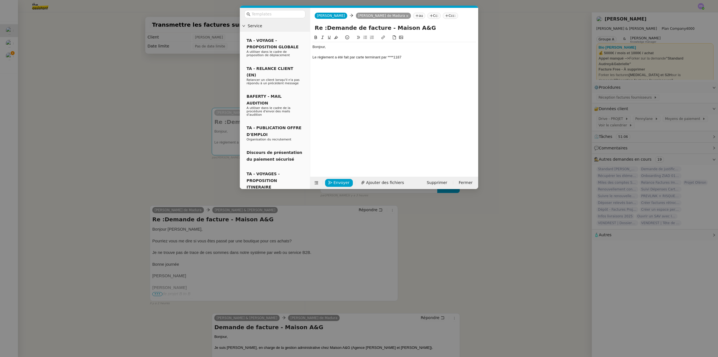
click at [132, 88] on nz-modal-container "Service TA - VOYAGE - PROPOSITION GLOBALE A utiliser dans le cadre de propositi…" at bounding box center [359, 178] width 718 height 357
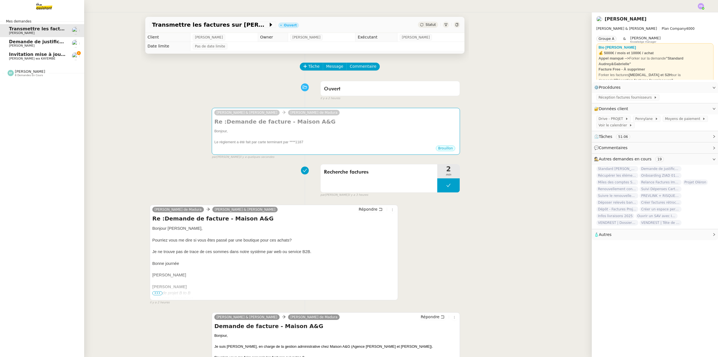
click at [35, 58] on span "[PERSON_NAME] wa KAYEMBE" at bounding box center [32, 59] width 46 height 4
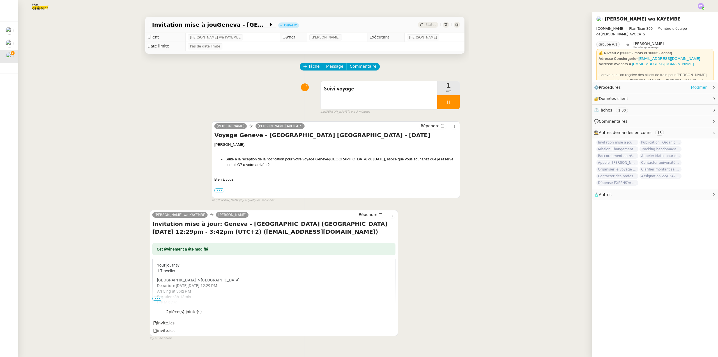
click at [698, 86] on link "Modifier" at bounding box center [699, 87] width 16 height 6
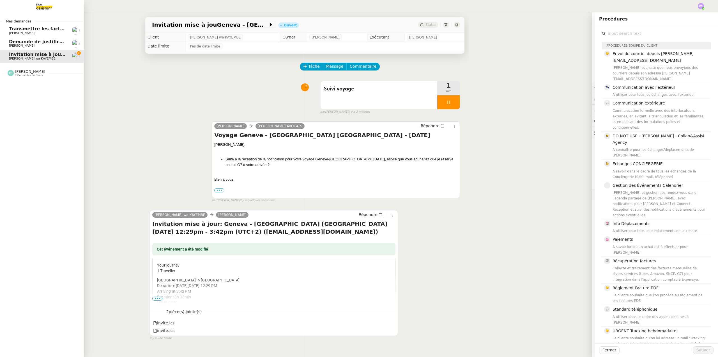
click at [44, 44] on span "[PERSON_NAME]" at bounding box center [37, 45] width 57 height 3
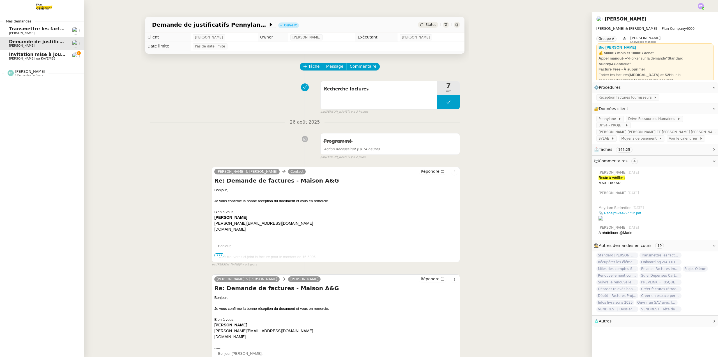
click at [46, 29] on span "Transmettre les factures sur [PERSON_NAME]" at bounding box center [66, 28] width 115 height 5
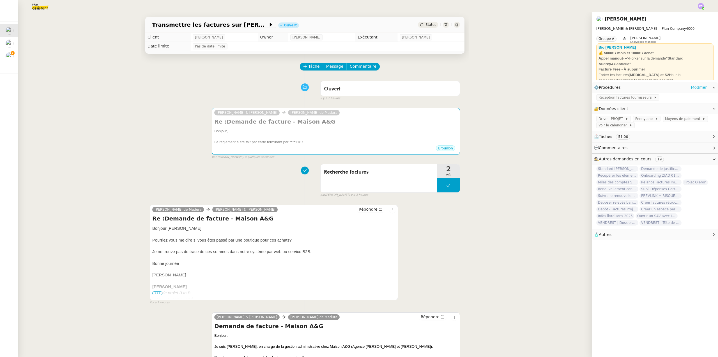
click at [691, 88] on link "Modifier" at bounding box center [699, 87] width 16 height 6
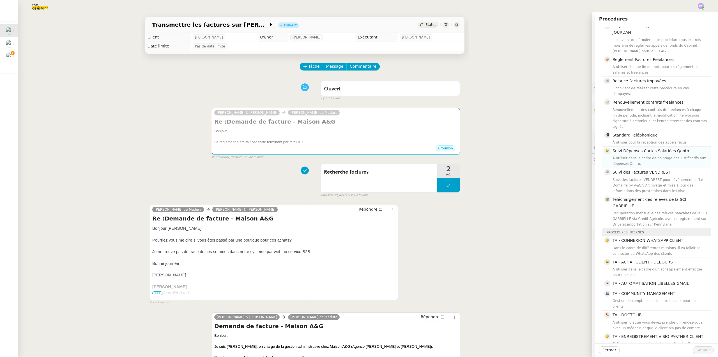
scroll to position [477, 0]
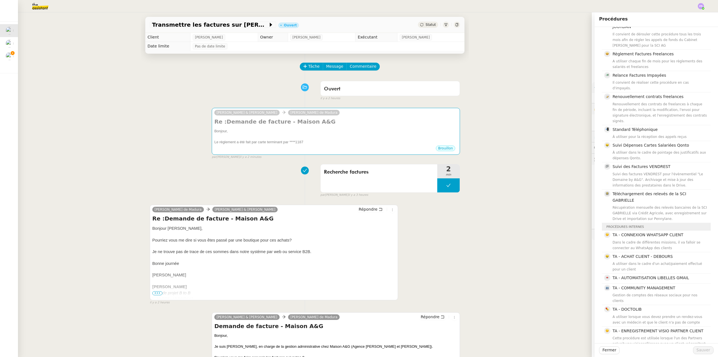
click at [54, 60] on div "Transmettre les factures sur [PERSON_NAME] Ouvert Statut Client [PERSON_NAME] O…" at bounding box center [305, 184] width 574 height 344
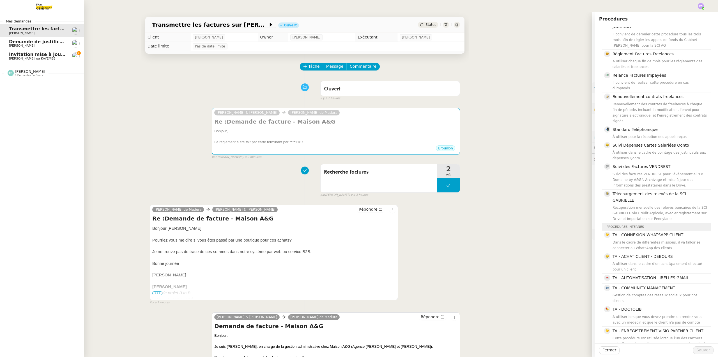
drag, startPoint x: 28, startPoint y: 54, endPoint x: 76, endPoint y: 56, distance: 47.8
click at [29, 54] on span "Invitation mise à jouGeneva - [GEOGRAPHIC_DATA] [GEOGRAPHIC_DATA][DATE] 12:29pm…" at bounding box center [190, 54] width 363 height 5
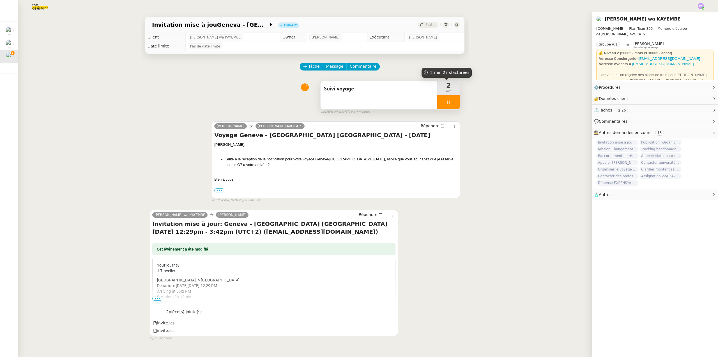
click at [450, 102] on div at bounding box center [448, 102] width 22 height 14
click at [452, 102] on icon at bounding box center [454, 102] width 4 height 4
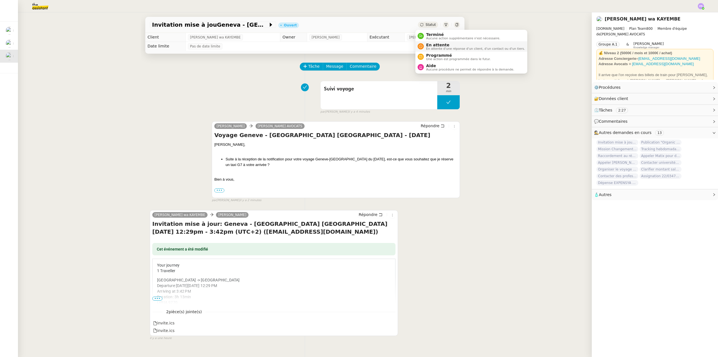
click at [437, 45] on span "En attente" at bounding box center [475, 45] width 99 height 4
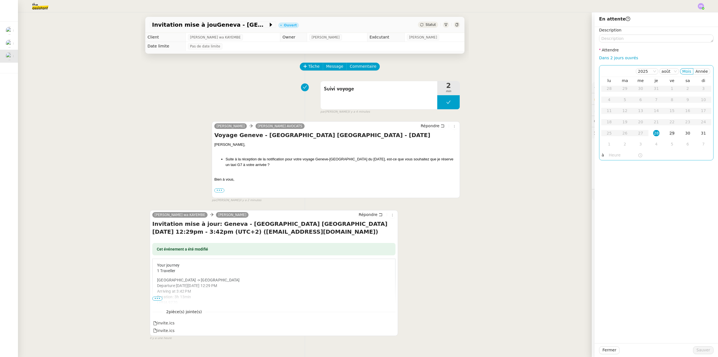
click at [671, 133] on div "29" at bounding box center [672, 133] width 6 height 6
click at [698, 348] on span "Sauver" at bounding box center [704, 349] width 14 height 6
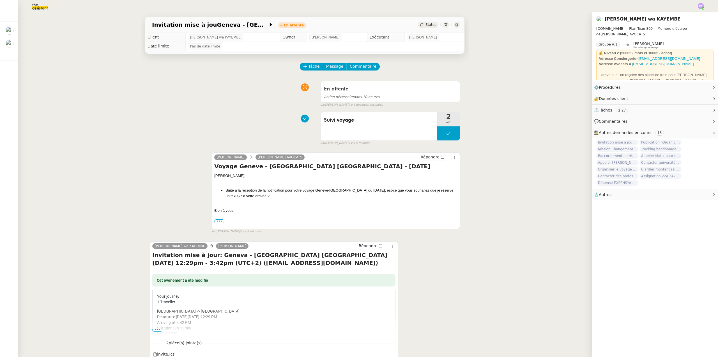
click at [37, 10] on img at bounding box center [35, 6] width 43 height 12
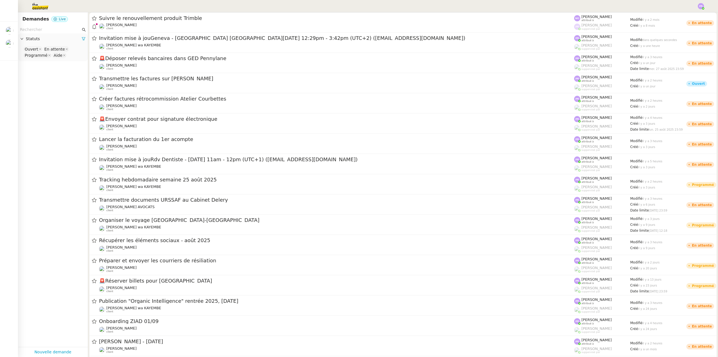
click at [39, 32] on input "text" at bounding box center [50, 29] width 61 height 6
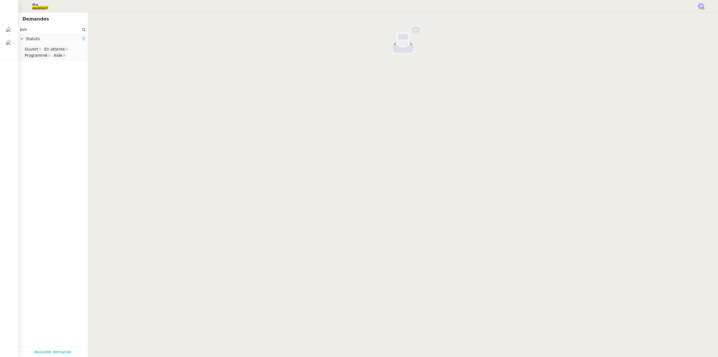
type input "bsh"
click at [82, 40] on icon at bounding box center [84, 39] width 4 height 4
click at [80, 40] on span "Statuts" at bounding box center [56, 39] width 60 height 6
click at [46, 49] on nz-select-top-control "Please select" at bounding box center [52, 49] width 61 height 7
click at [43, 105] on div "Terminé" at bounding box center [51, 106] width 52 height 5
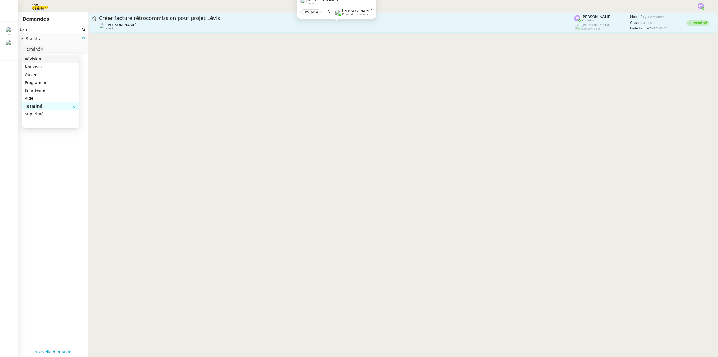
click at [162, 23] on div "[PERSON_NAME] client" at bounding box center [336, 26] width 475 height 7
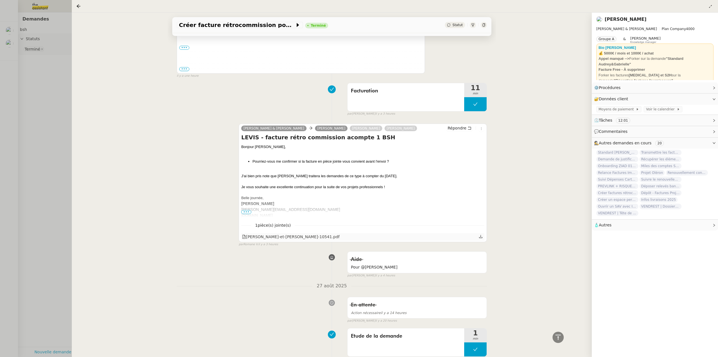
scroll to position [281, 0]
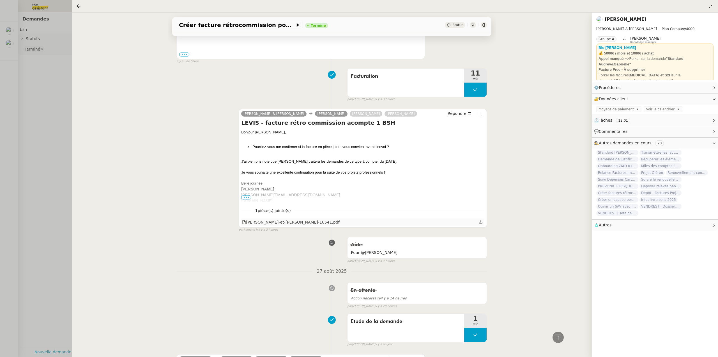
click at [291, 223] on div "[PERSON_NAME]-et-[PERSON_NAME]-10541.pdf" at bounding box center [291, 222] width 98 height 6
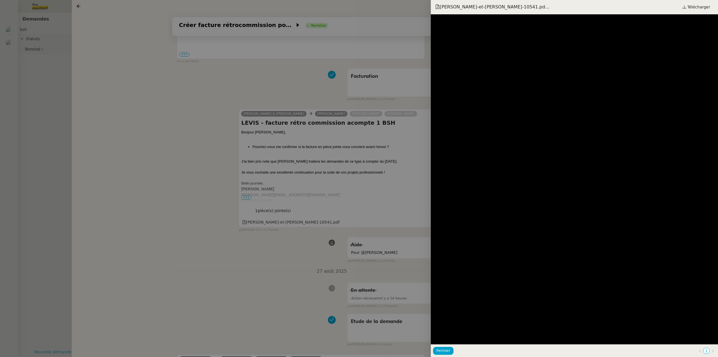
click at [217, 214] on div at bounding box center [359, 178] width 718 height 357
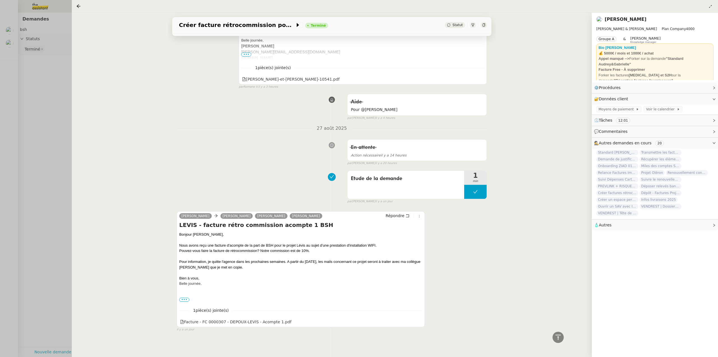
scroll to position [429, 0]
click at [230, 317] on div "Facture - FC 0000307 - DEPOUX-LEVIS - Acompte 1.pdf" at bounding box center [235, 320] width 111 height 6
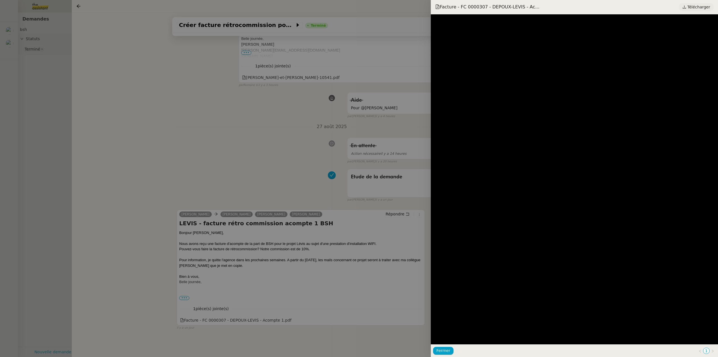
click at [692, 6] on span "Télécharger" at bounding box center [699, 6] width 23 height 7
click at [195, 109] on div at bounding box center [359, 178] width 718 height 357
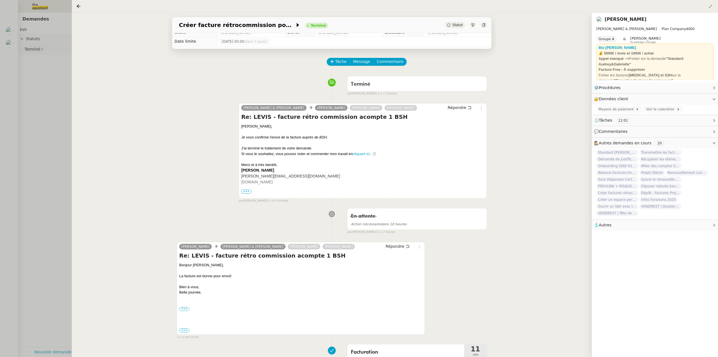
scroll to position [0, 0]
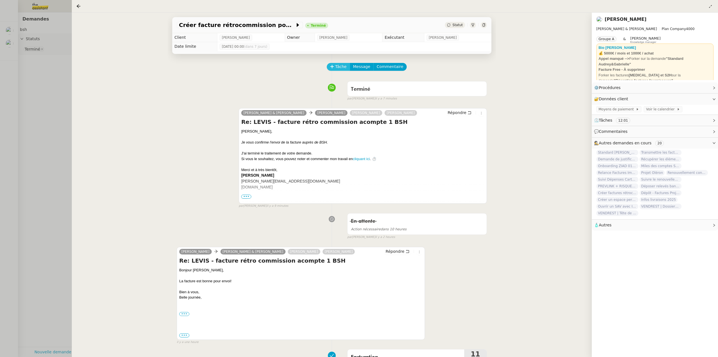
click at [336, 66] on span "Tâche" at bounding box center [341, 66] width 12 height 6
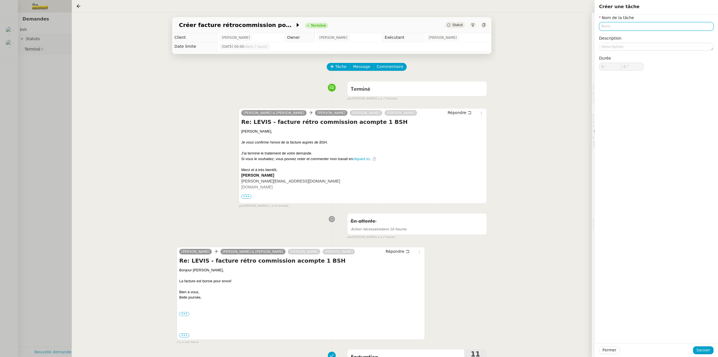
click at [619, 27] on input "text" at bounding box center [656, 26] width 114 height 8
click at [629, 55] on div "📞 Appel" at bounding box center [658, 52] width 108 height 5
type input "Appel"
click at [704, 351] on span "Sauver" at bounding box center [704, 349] width 14 height 6
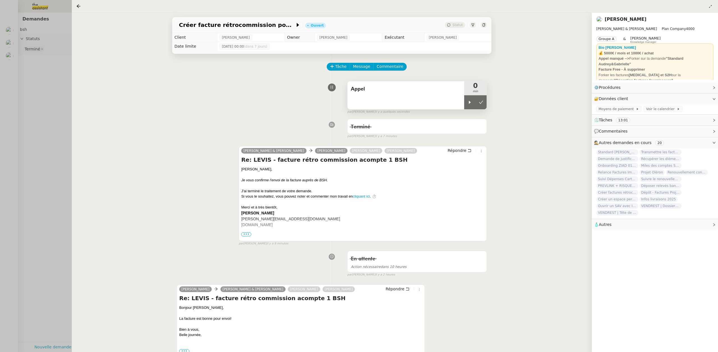
drag, startPoint x: 467, startPoint y: 101, endPoint x: 459, endPoint y: 98, distance: 8.4
click at [467, 98] on div at bounding box center [469, 102] width 11 height 14
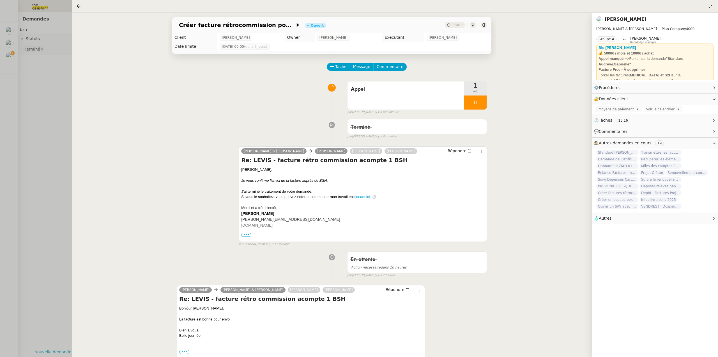
click at [254, 112] on div "Appel 1 min false par [PERSON_NAME] il y a une minute" at bounding box center [332, 97] width 310 height 36
click at [478, 103] on div at bounding box center [475, 102] width 22 height 14
click at [479, 103] on icon at bounding box center [481, 102] width 4 height 4
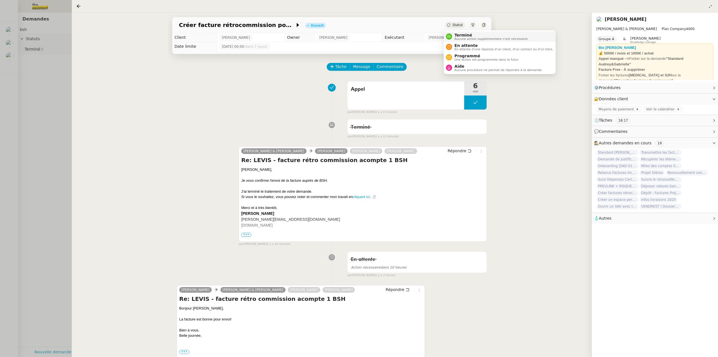
click at [466, 36] on span "Terminé" at bounding box center [491, 35] width 74 height 4
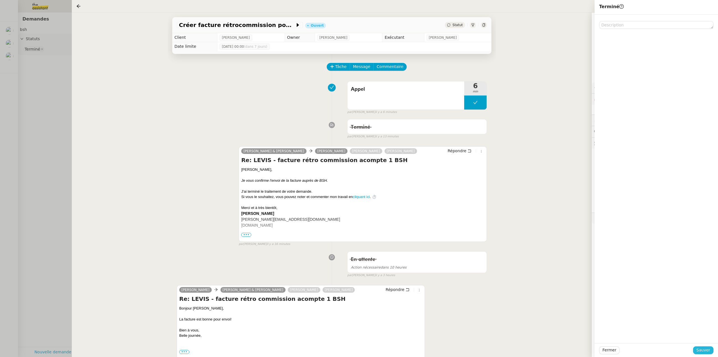
click at [705, 350] on span "Sauver" at bounding box center [704, 349] width 14 height 6
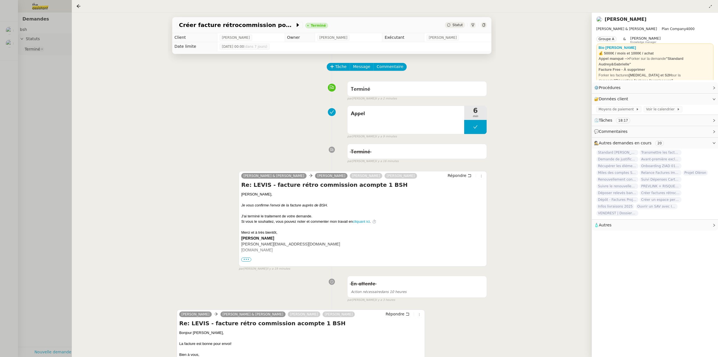
click at [56, 101] on div at bounding box center [359, 178] width 718 height 357
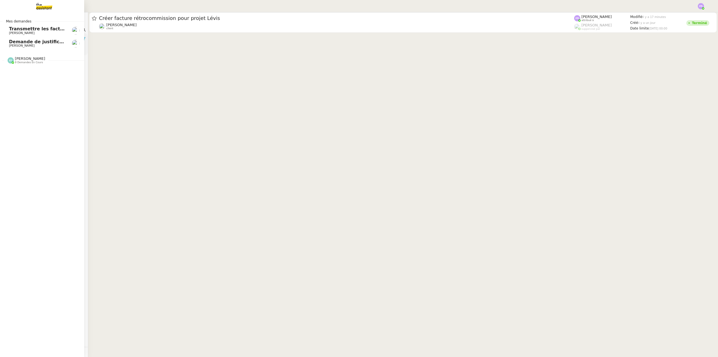
click at [28, 43] on span "Demande de justificatifs Pennylane - août 2025" at bounding box center [69, 41] width 120 height 5
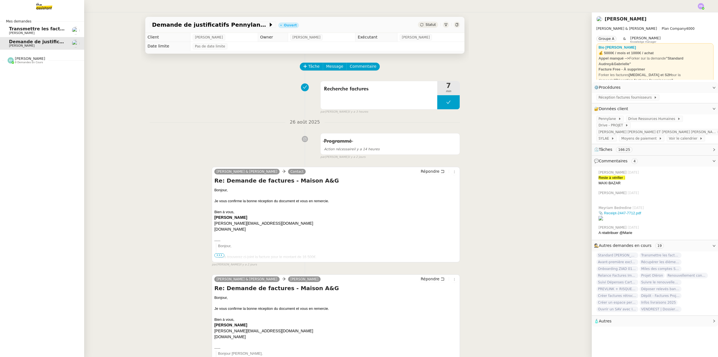
click at [52, 30] on span "Transmettre les factures sur [PERSON_NAME]" at bounding box center [66, 28] width 115 height 5
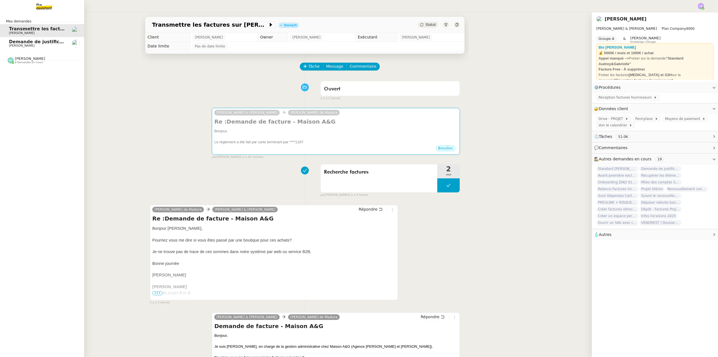
click at [56, 41] on span "Demande de justificatifs Pennylane - août 2025" at bounding box center [69, 41] width 120 height 5
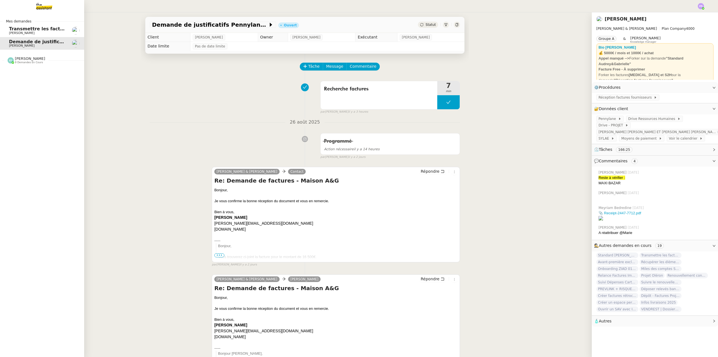
click at [33, 31] on span "Transmettre les factures sur [PERSON_NAME]" at bounding box center [66, 28] width 115 height 5
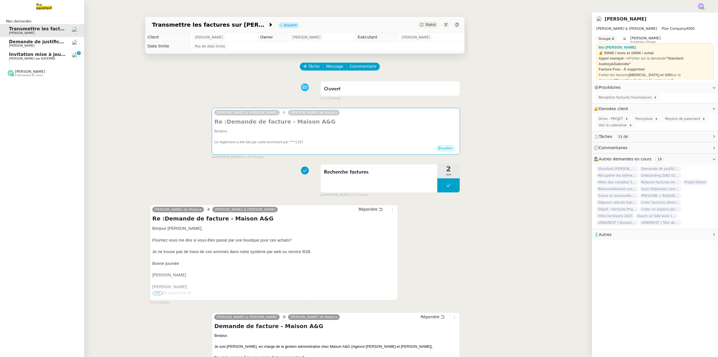
click at [33, 52] on span "Invitation mise à jouGeneva - [GEOGRAPHIC_DATA] [GEOGRAPHIC_DATA][DATE] 12:29pm…" at bounding box center [190, 54] width 363 height 5
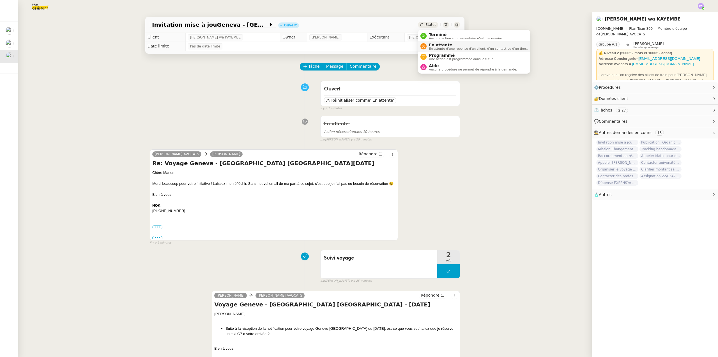
click at [443, 43] on span "En attente" at bounding box center [478, 45] width 99 height 4
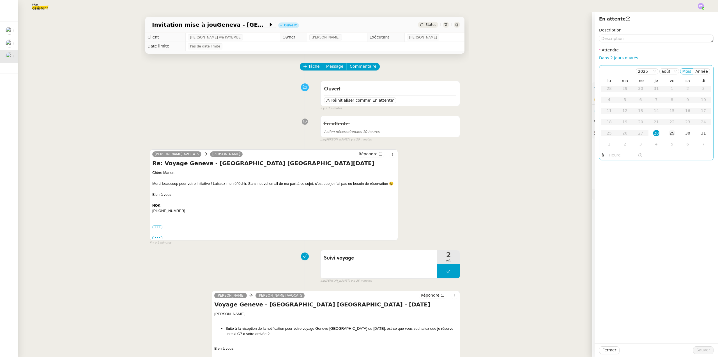
click at [670, 132] on div "29" at bounding box center [672, 133] width 6 height 6
click at [701, 350] on span "Sauver" at bounding box center [704, 349] width 14 height 6
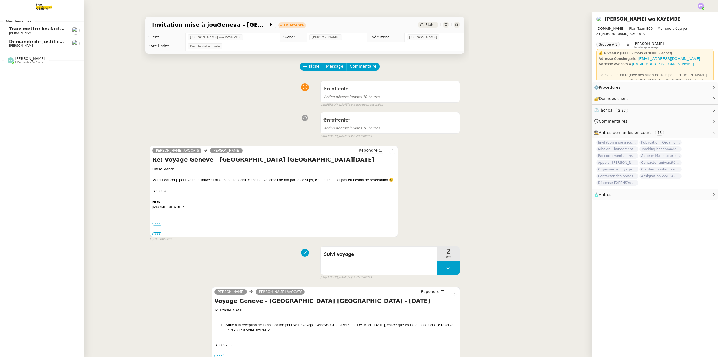
click at [30, 43] on span "Demande de justificatifs Pennylane - août 2025" at bounding box center [69, 41] width 120 height 5
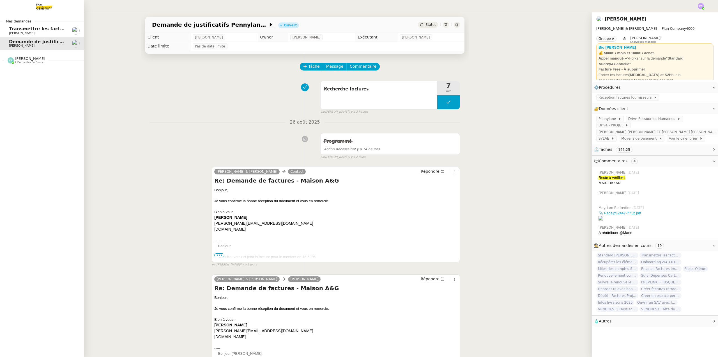
click at [38, 30] on span "Transmettre les factures sur [PERSON_NAME]" at bounding box center [66, 28] width 115 height 5
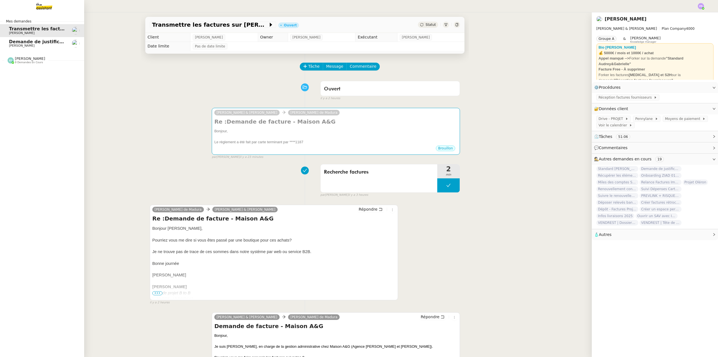
click at [41, 43] on span "Demande de justificatifs Pennylane - août 2025" at bounding box center [69, 41] width 120 height 5
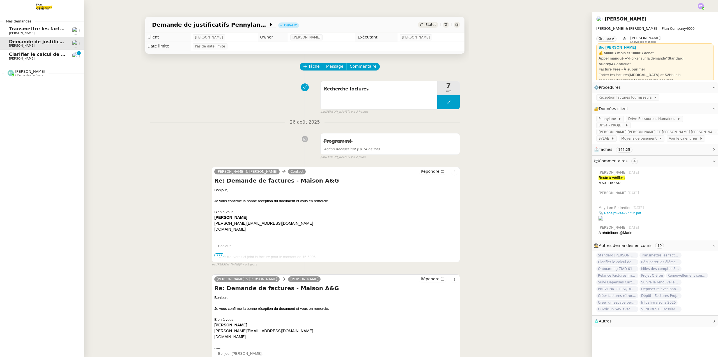
click at [22, 55] on span "Clarifier le calcul de la commission" at bounding box center [53, 54] width 88 height 5
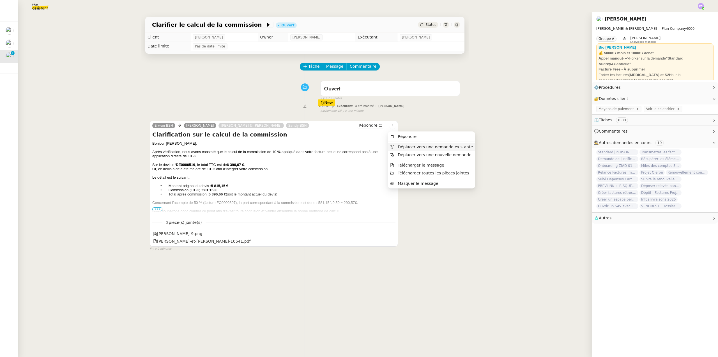
click at [417, 147] on span "Déplacer vers une demande existante" at bounding box center [435, 146] width 75 height 4
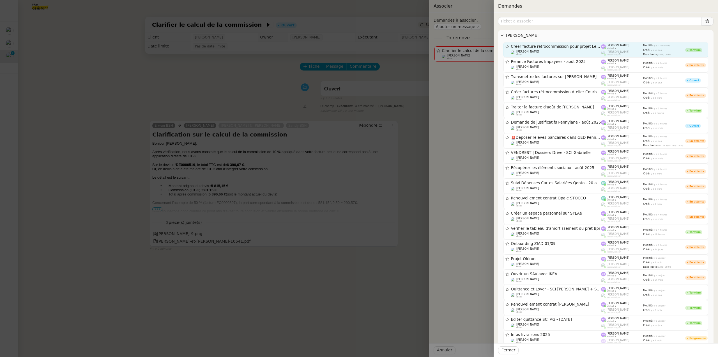
click at [560, 46] on span "Créer facture rétrocommission pour projet Lévis" at bounding box center [556, 47] width 90 height 4
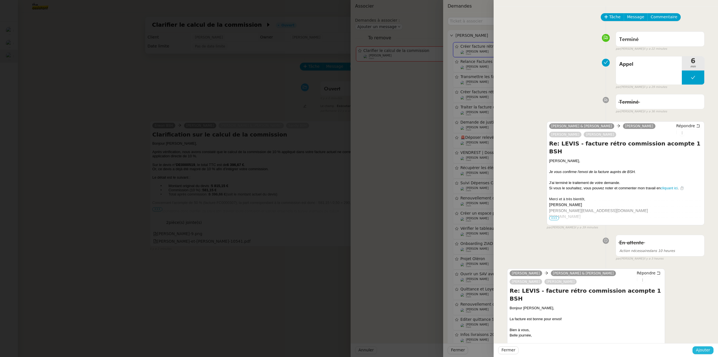
click at [709, 351] on span "Ajouter" at bounding box center [703, 349] width 14 height 6
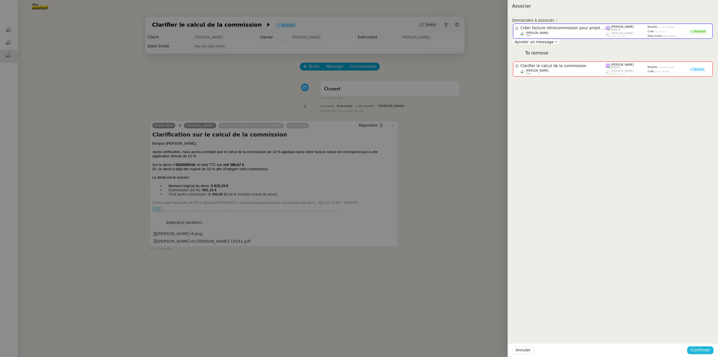
click at [709, 351] on span "Confirmer" at bounding box center [701, 349] width 20 height 6
click at [708, 337] on span "Ajouter" at bounding box center [701, 335] width 14 height 6
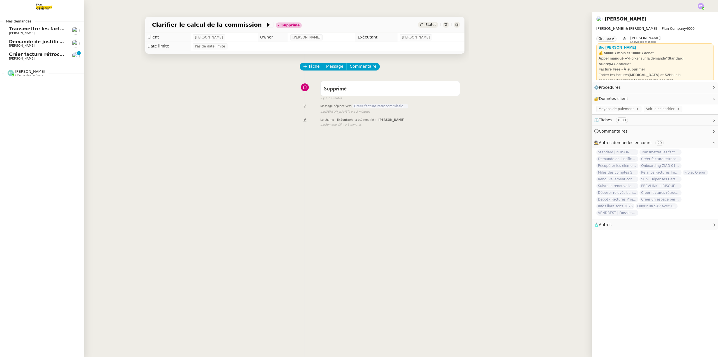
click at [34, 56] on span "Créer facture rétrocommission pour projet Lévis" at bounding box center [70, 54] width 122 height 5
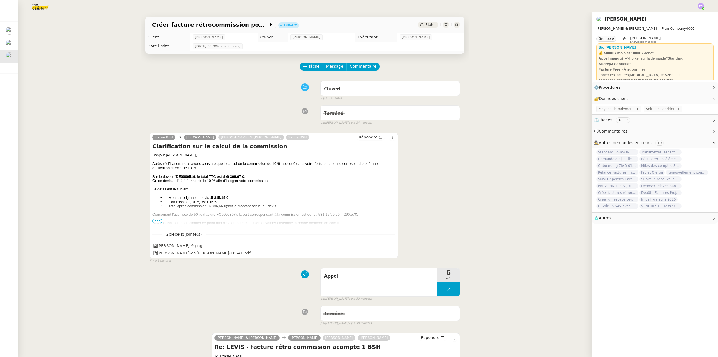
click at [159, 220] on span "•••" at bounding box center [157, 221] width 10 height 4
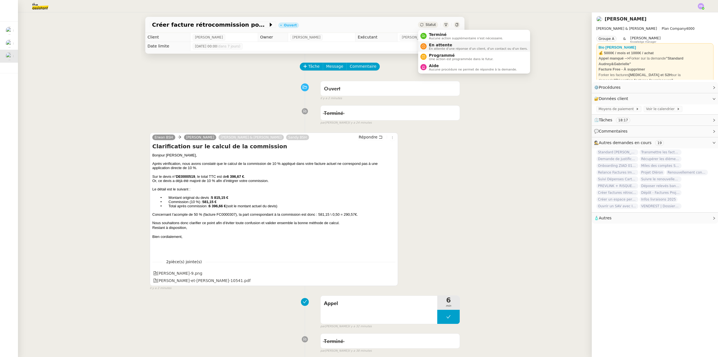
click at [441, 45] on span "En attente" at bounding box center [478, 45] width 99 height 4
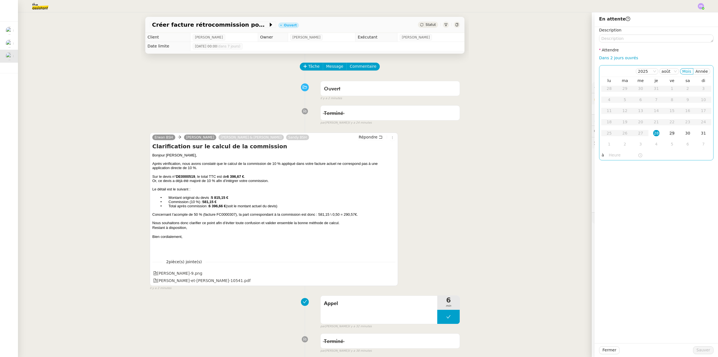
click at [669, 132] on div "29" at bounding box center [672, 133] width 6 height 6
click at [700, 349] on span "Sauver" at bounding box center [704, 349] width 14 height 6
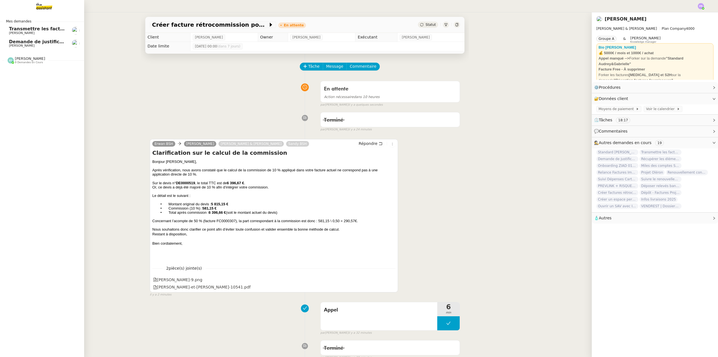
click at [29, 40] on span "Demande de justificatifs Pennylane - août 2025" at bounding box center [69, 41] width 120 height 5
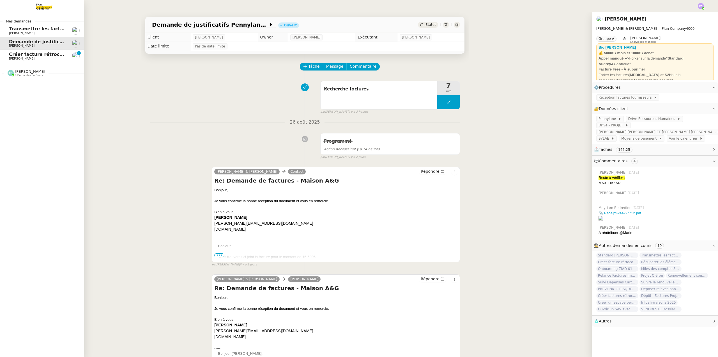
click at [42, 56] on span "Créer facture rétrocommission pour projet Lévis" at bounding box center [70, 54] width 122 height 5
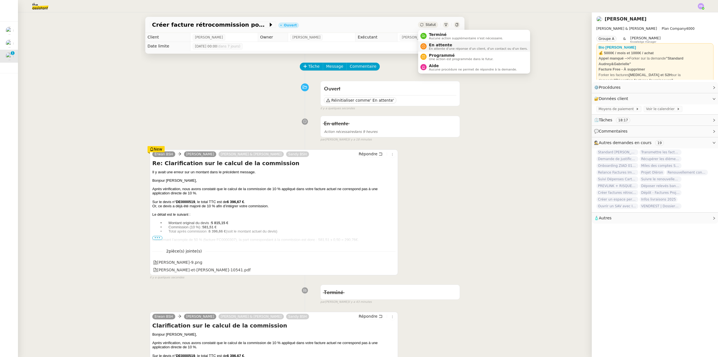
click at [444, 47] on span "En attente d'une réponse d'un client, d'un contact ou d'un tiers." at bounding box center [478, 48] width 99 height 3
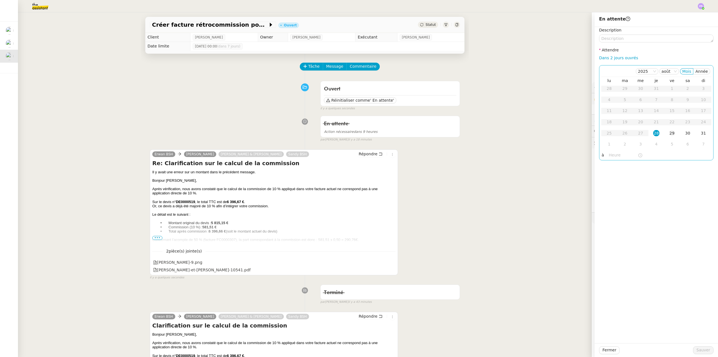
click at [669, 135] on div "29" at bounding box center [672, 133] width 6 height 6
drag, startPoint x: 698, startPoint y: 346, endPoint x: 718, endPoint y: 345, distance: 20.0
click at [698, 346] on span "Sauver" at bounding box center [704, 349] width 14 height 6
